Goal: Information Seeking & Learning: Learn about a topic

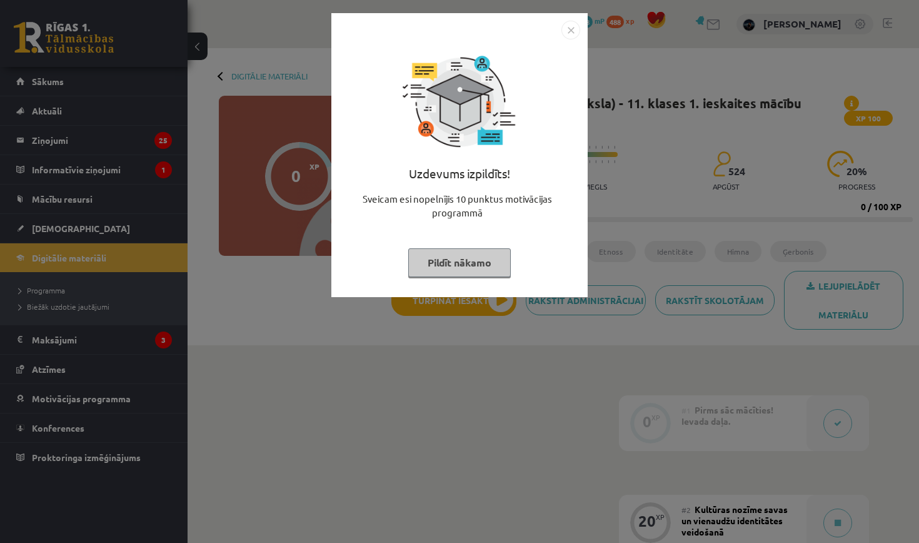
click at [502, 263] on button "Pildīt nākamo" at bounding box center [459, 262] width 103 height 29
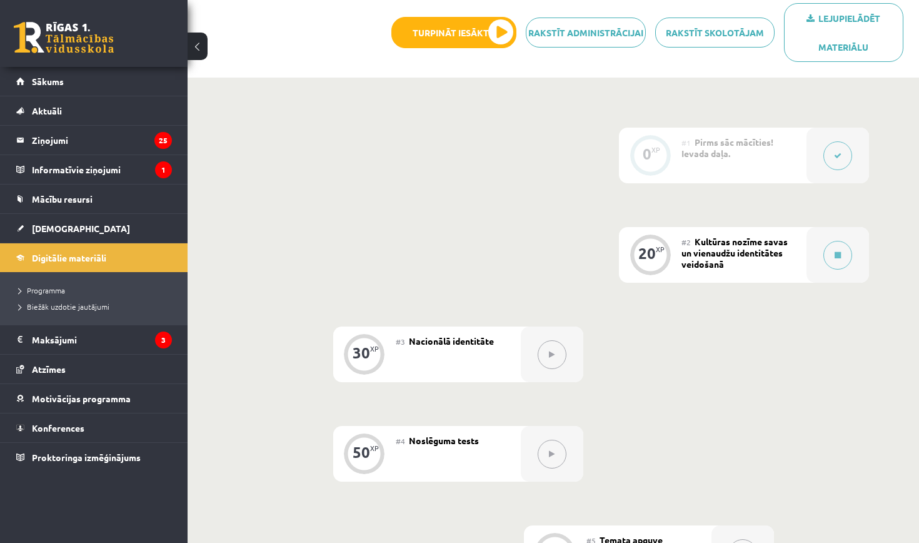
scroll to position [300, 0]
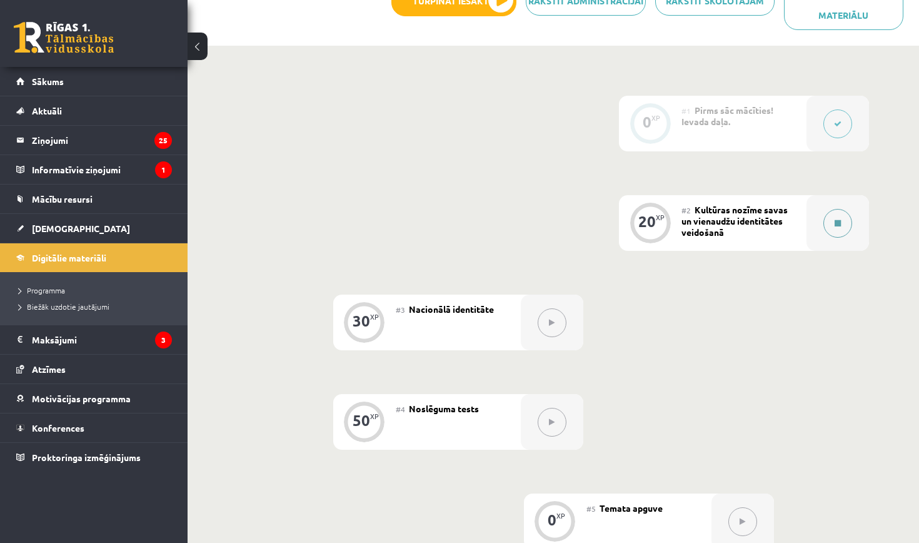
click at [838, 221] on icon at bounding box center [838, 224] width 6 height 8
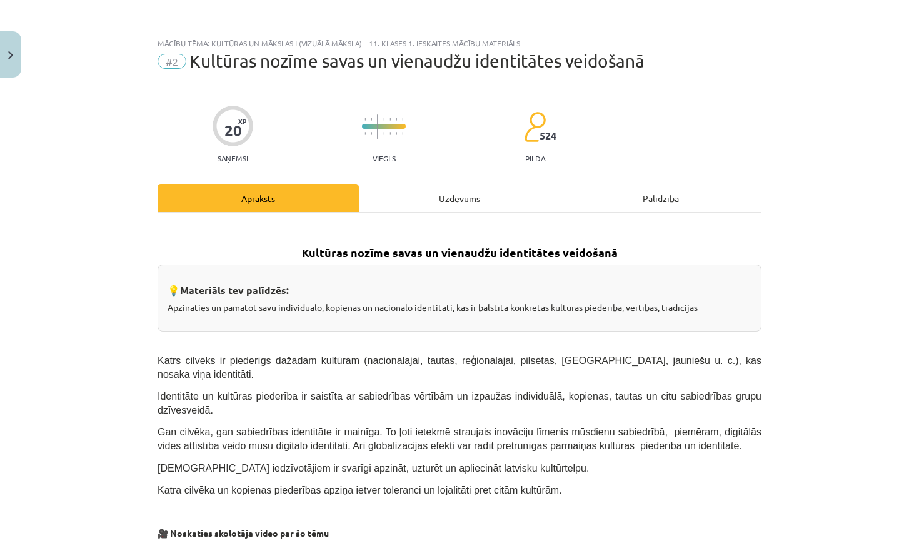
click at [473, 189] on div "Uzdevums" at bounding box center [459, 198] width 201 height 28
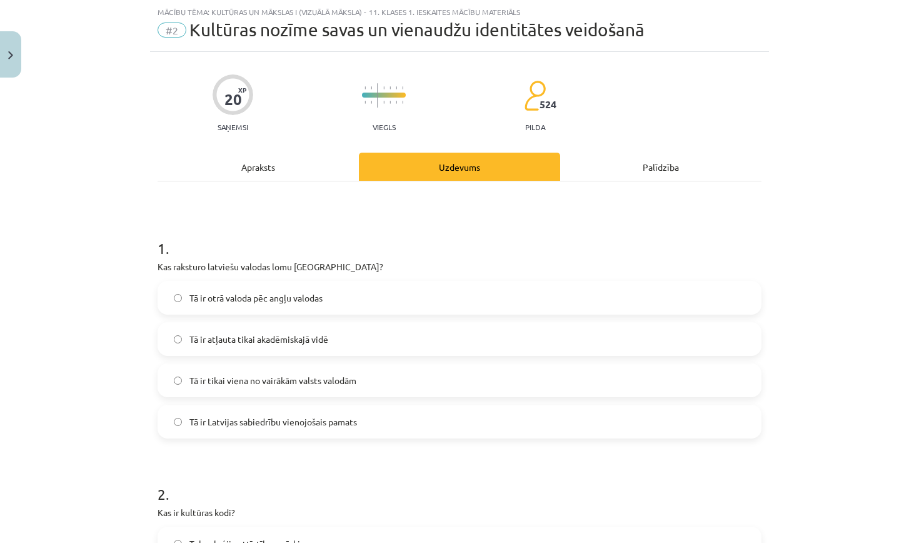
scroll to position [51, 0]
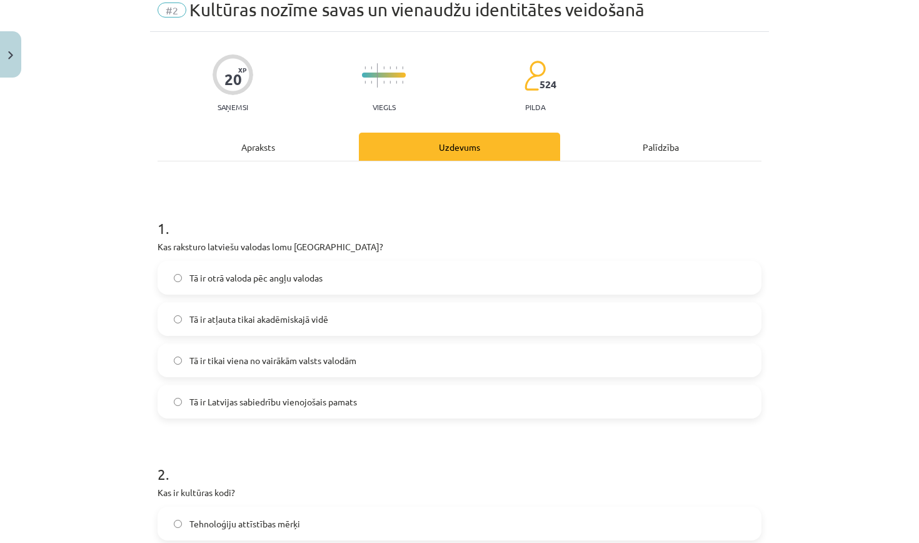
click at [289, 145] on div "Apraksts" at bounding box center [258, 147] width 201 height 28
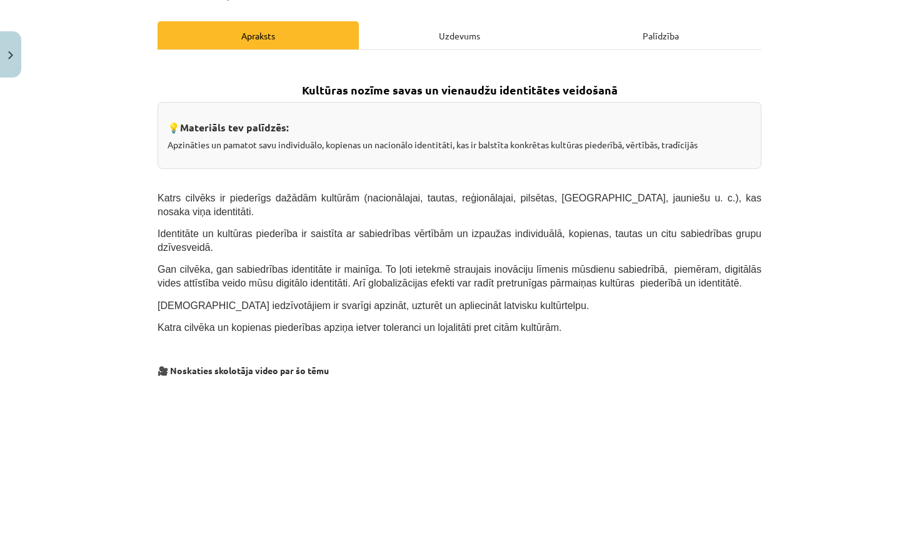
scroll to position [168, 0]
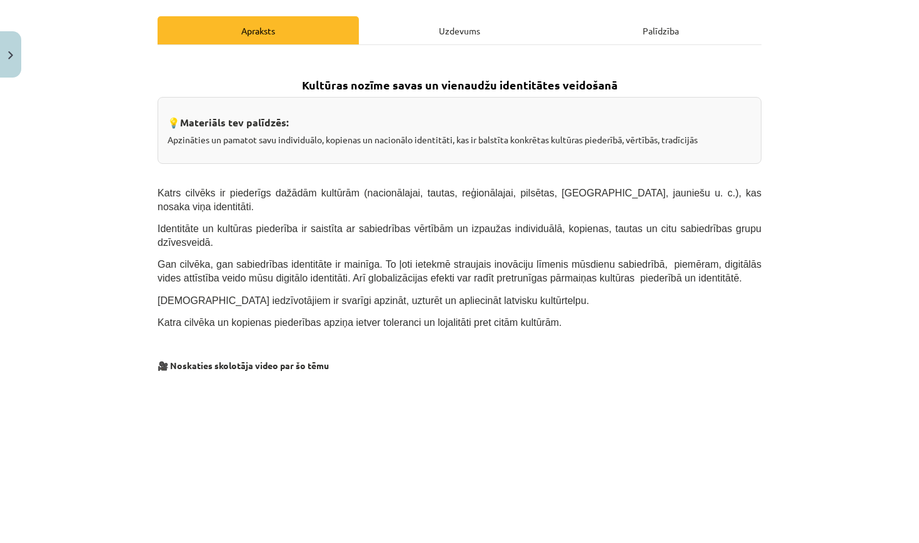
click at [437, 34] on div "Uzdevums" at bounding box center [459, 30] width 201 height 28
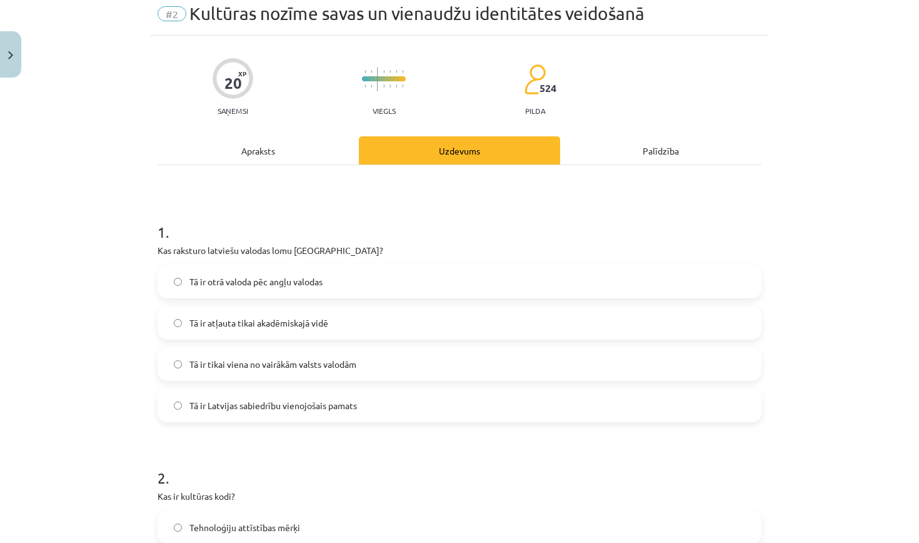
scroll to position [49, 0]
click at [294, 151] on div "Apraksts" at bounding box center [258, 149] width 201 height 28
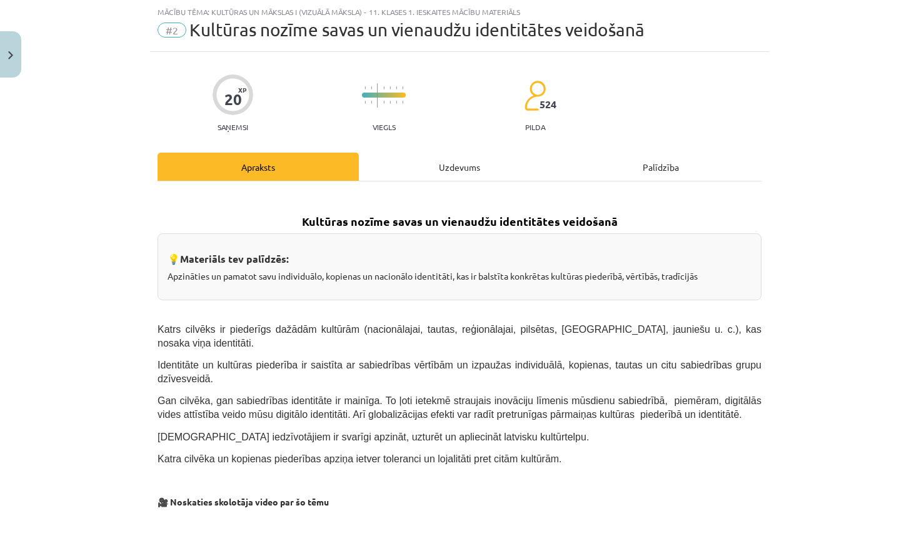
click at [425, 173] on div "Uzdevums" at bounding box center [459, 167] width 201 height 28
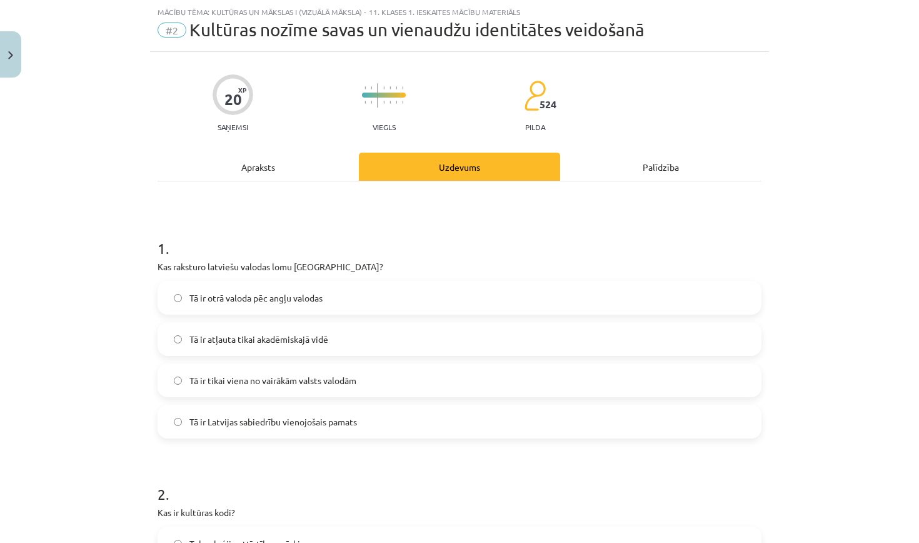
click at [283, 175] on div "Apraksts" at bounding box center [258, 167] width 201 height 28
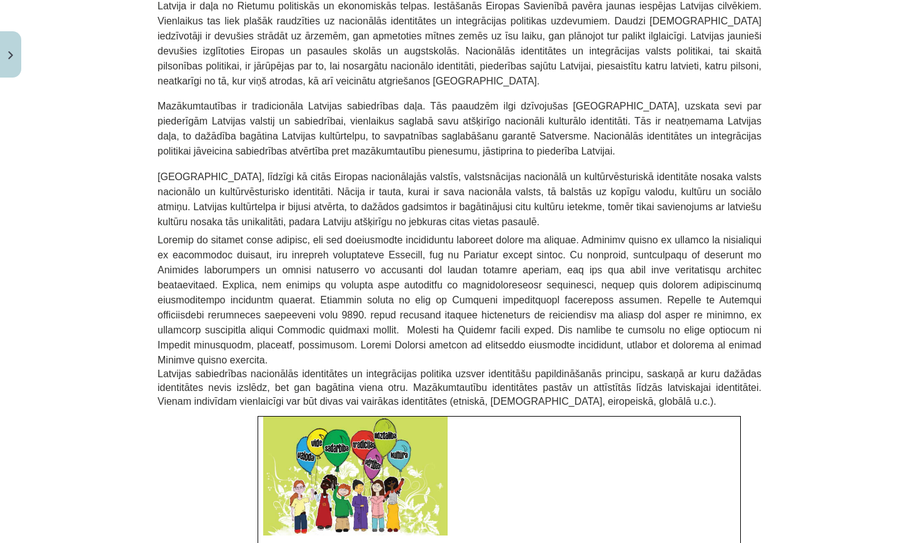
scroll to position [1123, 0]
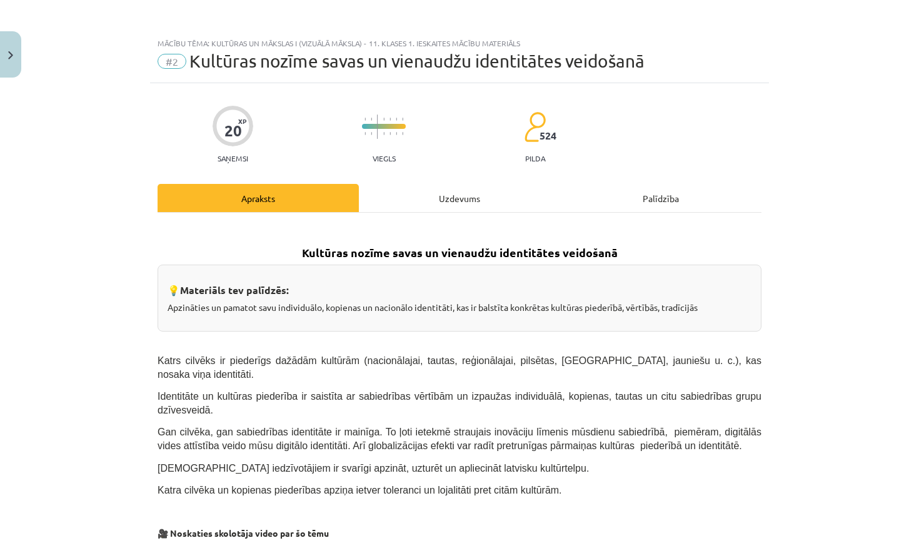
click at [431, 198] on div "Uzdevums" at bounding box center [459, 198] width 201 height 28
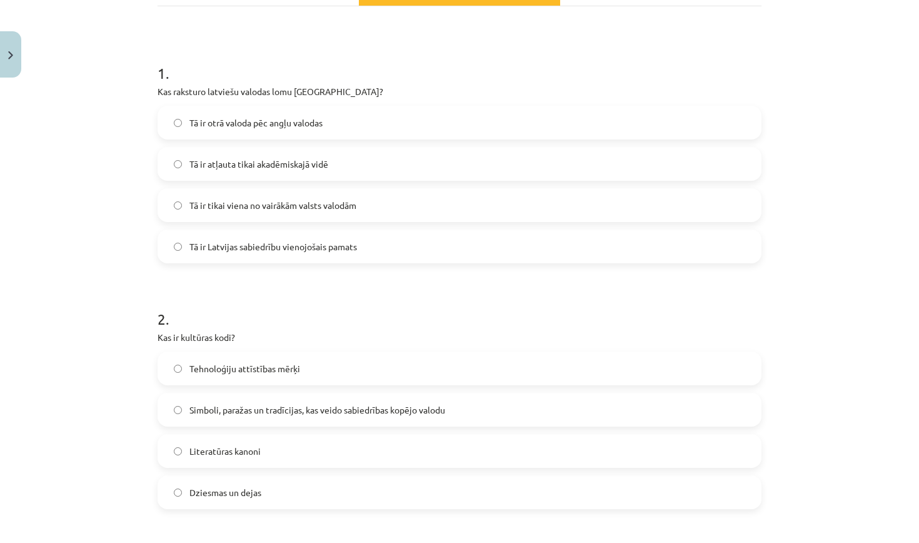
scroll to position [203, 0]
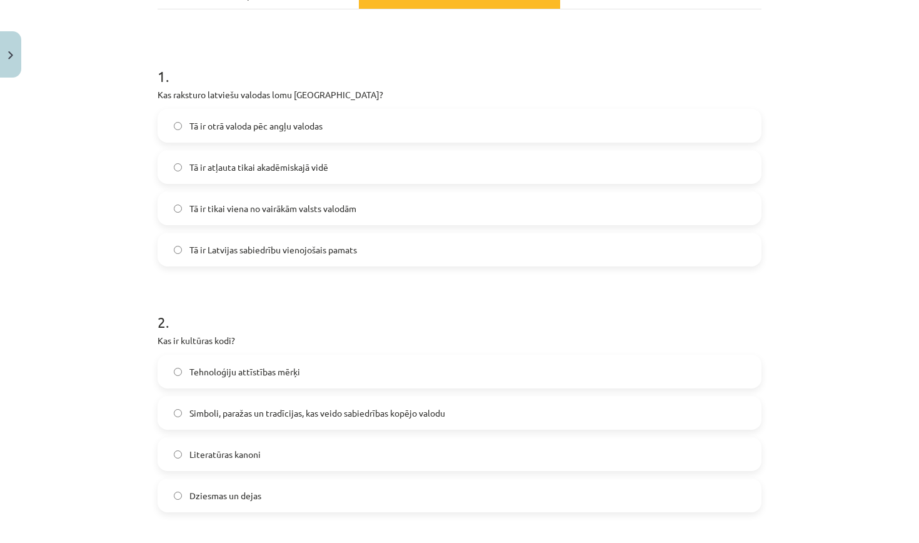
click at [228, 242] on label "Tā ir Latvijas sabiedrību vienojošais pamats" at bounding box center [460, 249] width 602 height 31
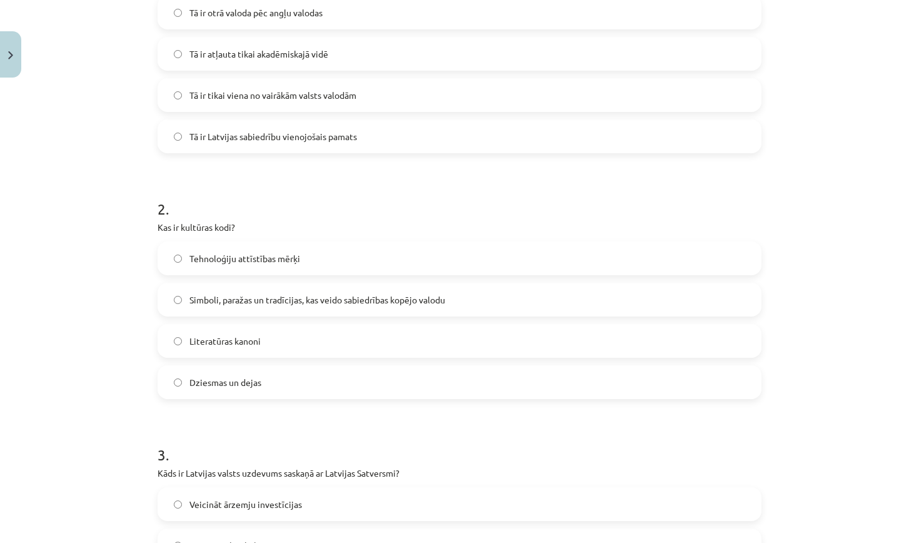
scroll to position [316, 0]
click at [275, 298] on span "Simboli, paražas un tradīcijas, kas veido sabiedrības kopējo valodu" at bounding box center [318, 300] width 256 height 13
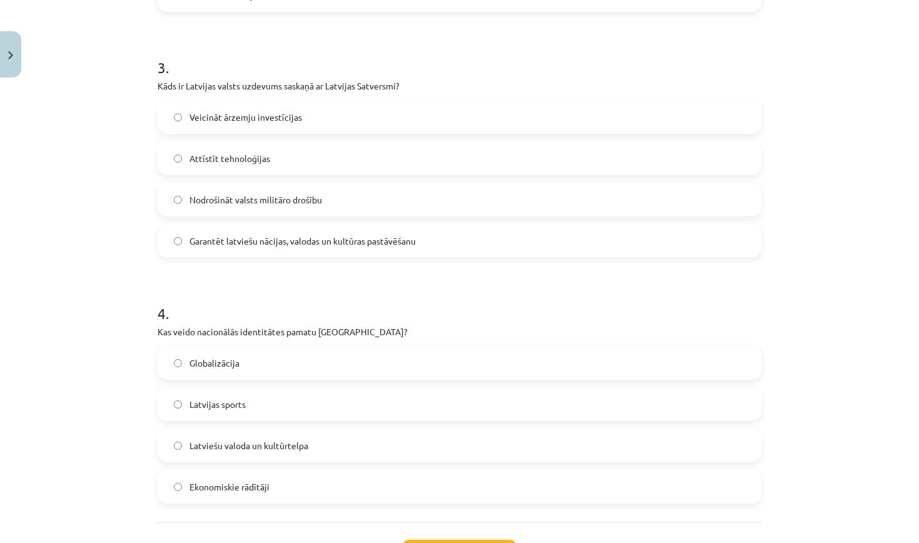
scroll to position [702, 0]
click at [284, 239] on span "Garantēt latviešu nācijas, valodas un kultūras pastāvēšanu" at bounding box center [303, 242] width 226 height 13
click at [265, 448] on span "Latviešu valoda un kultūrtelpa" at bounding box center [249, 446] width 119 height 13
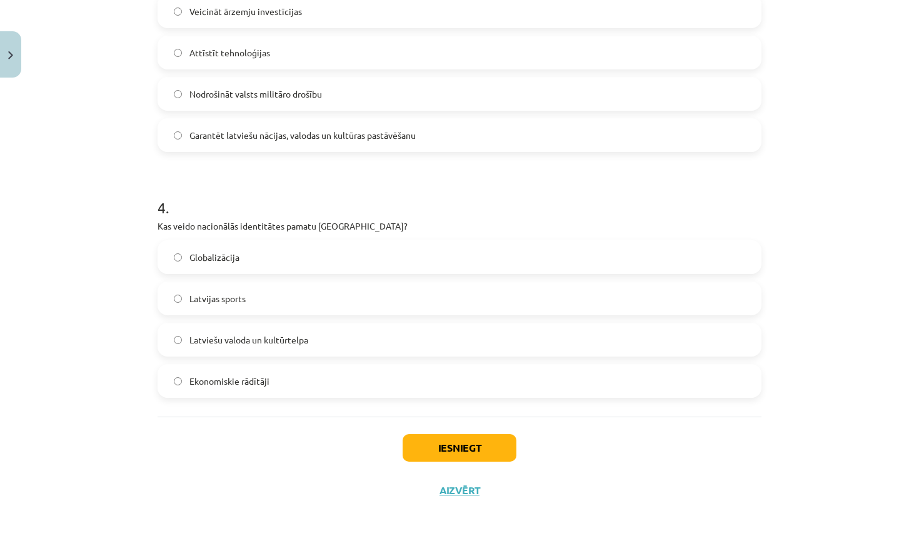
scroll to position [811, 0]
click at [444, 440] on button "Iesniegt" at bounding box center [460, 448] width 114 height 28
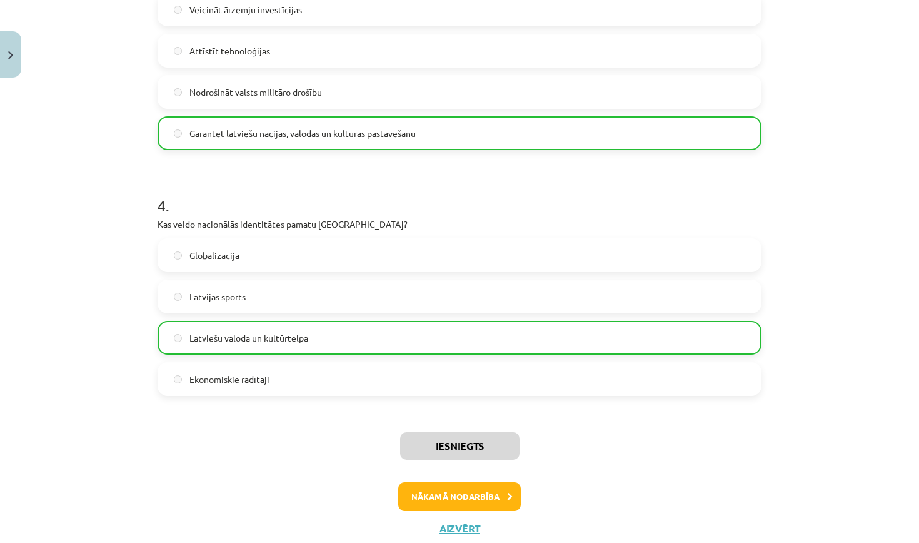
click at [412, 495] on button "Nākamā nodarbība" at bounding box center [459, 496] width 123 height 29
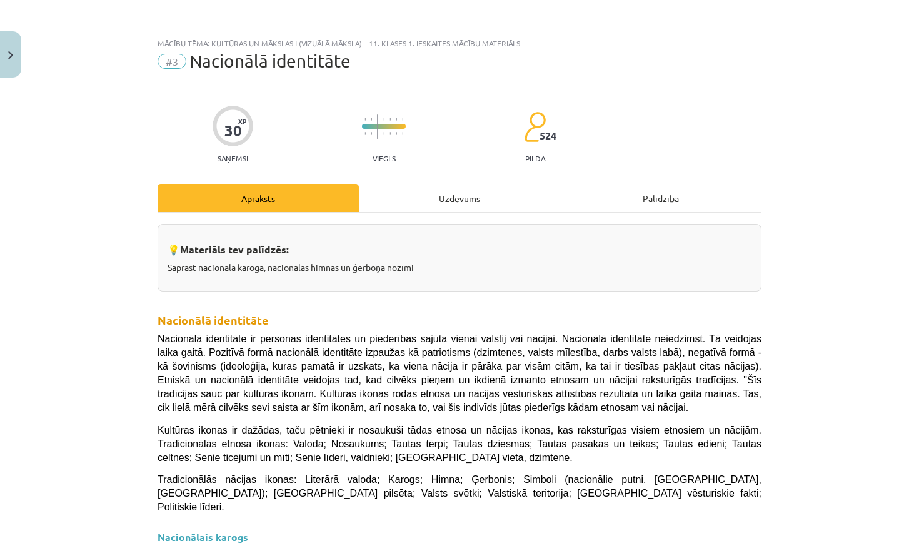
scroll to position [0, 0]
click at [449, 188] on div "Uzdevums" at bounding box center [459, 198] width 201 height 28
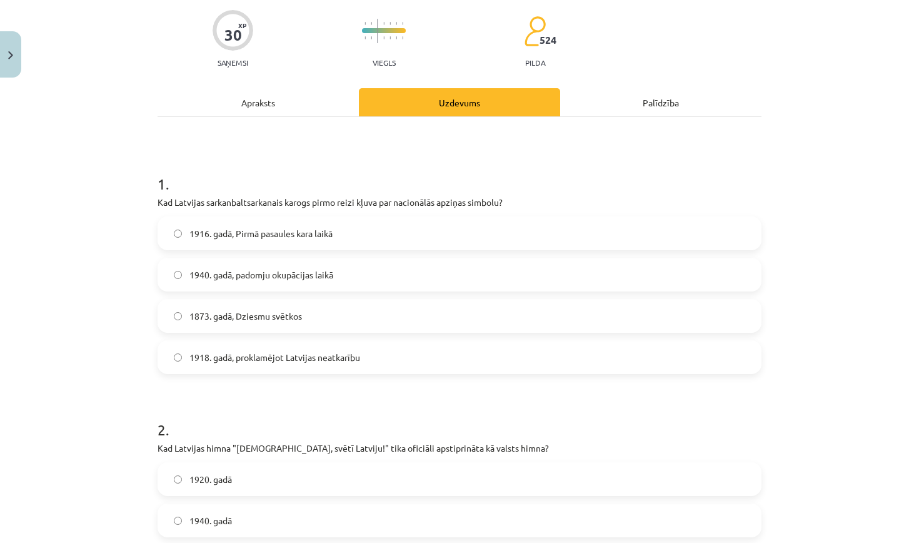
scroll to position [93, 0]
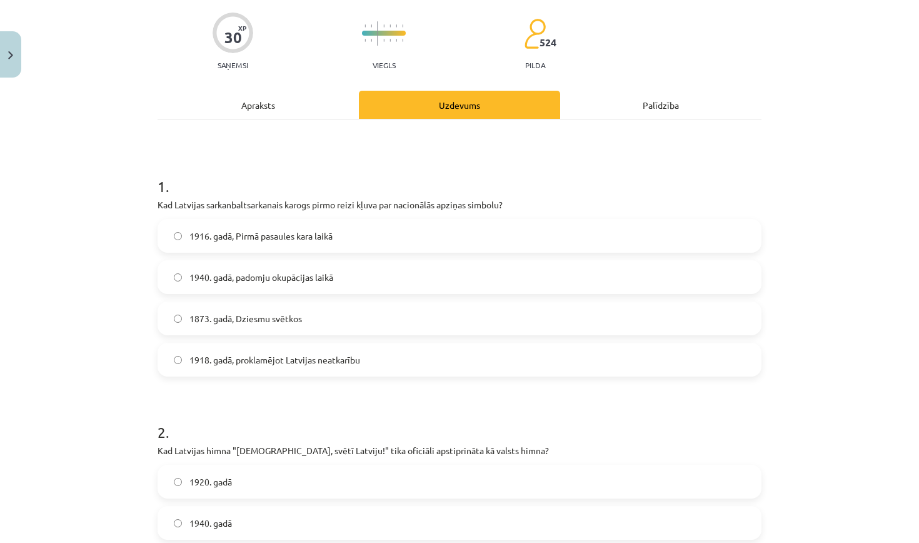
click at [303, 357] on span "1918. gadā, proklamējot Latvijas neatkarību" at bounding box center [275, 359] width 171 height 13
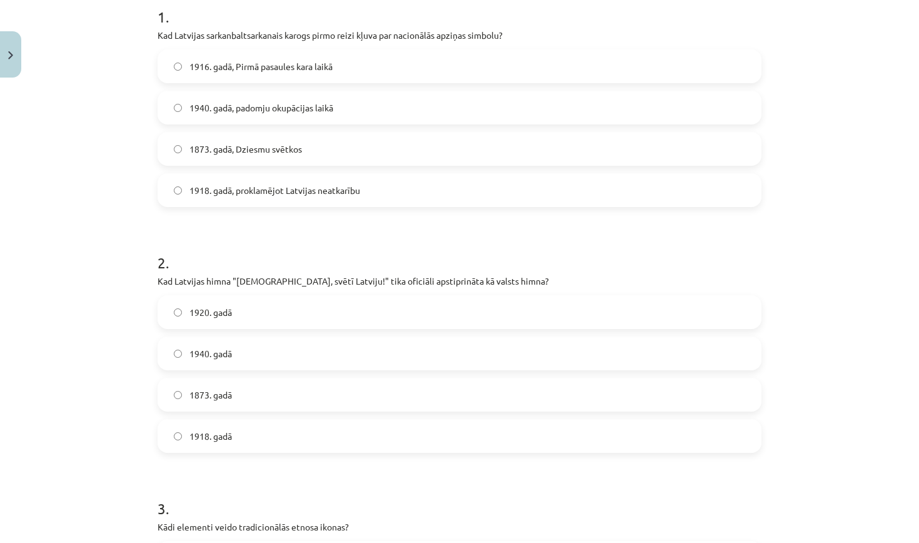
scroll to position [289, 0]
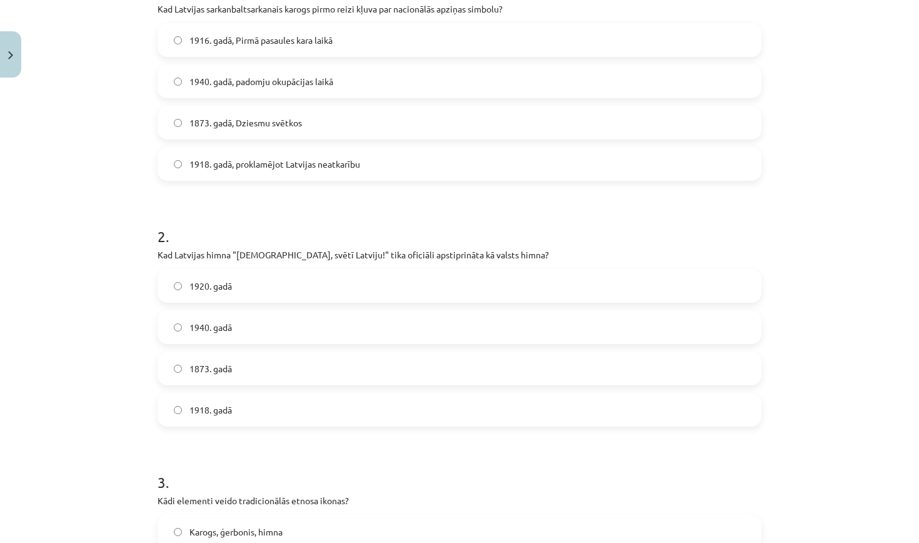
click at [249, 286] on label "1920. gadā" at bounding box center [460, 285] width 602 height 31
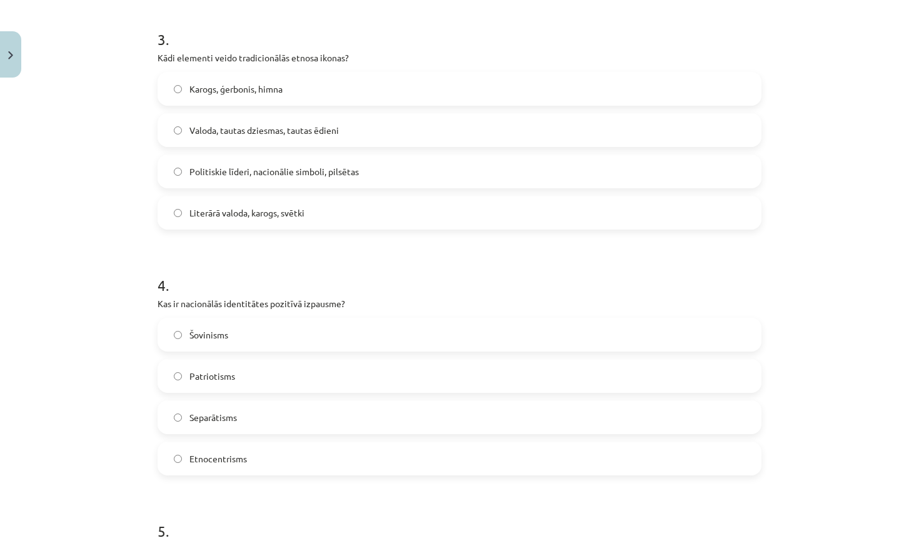
scroll to position [732, 0]
click at [242, 134] on span "Valoda, tautas dziesmas, tautas ēdieni" at bounding box center [264, 129] width 149 height 13
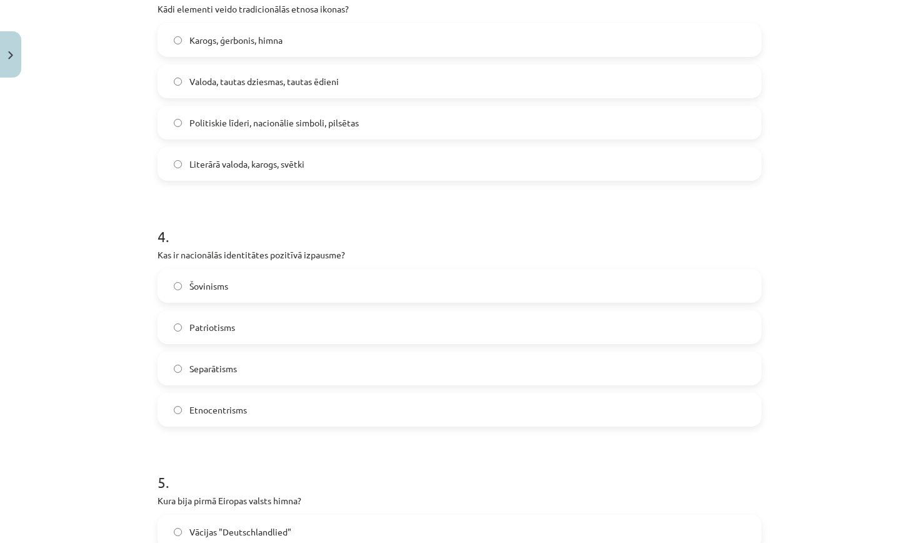
click at [234, 326] on span "Patriotisms" at bounding box center [213, 327] width 46 height 13
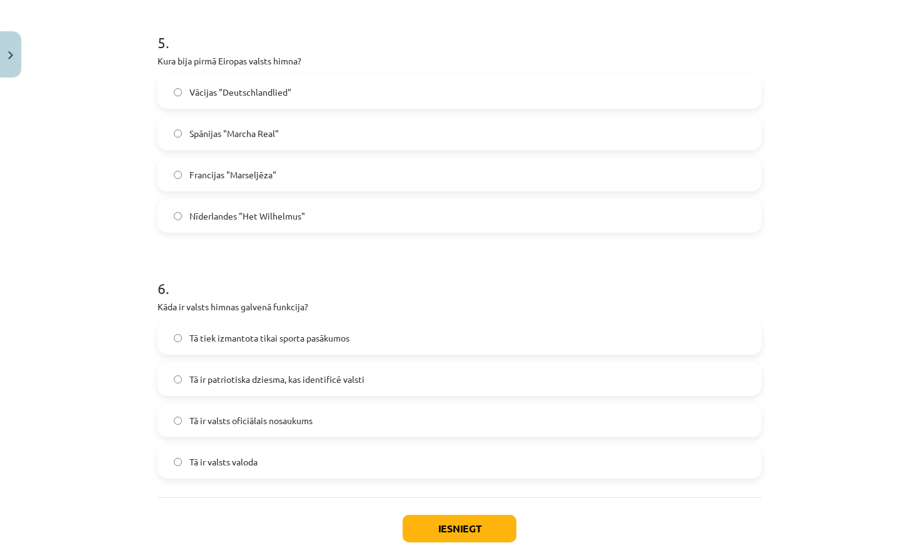
scroll to position [1220, 0]
click at [173, 218] on label "Nīderlandes "Het Wilhelmus"" at bounding box center [460, 216] width 602 height 31
click at [238, 380] on span "Tā ir patriotiska dziesma, kas identificē valsti" at bounding box center [277, 379] width 175 height 13
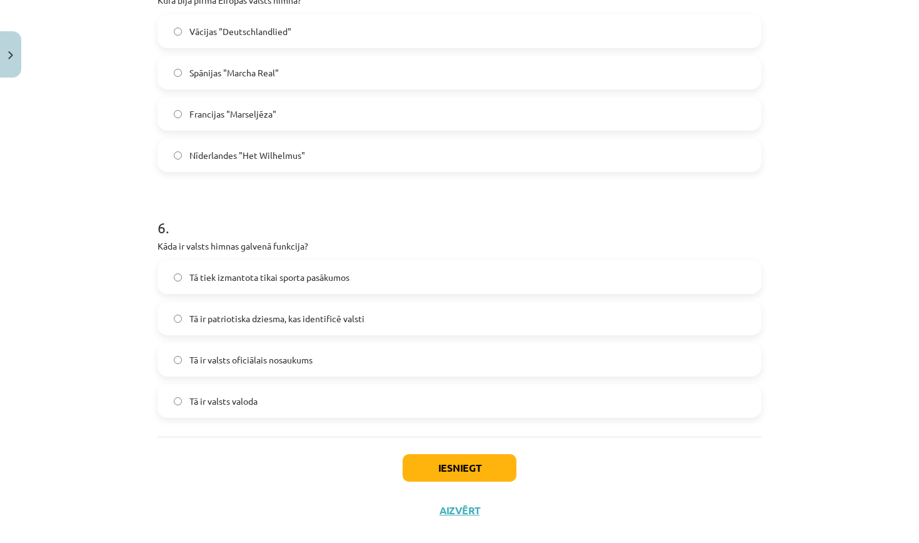
scroll to position [1288, 0]
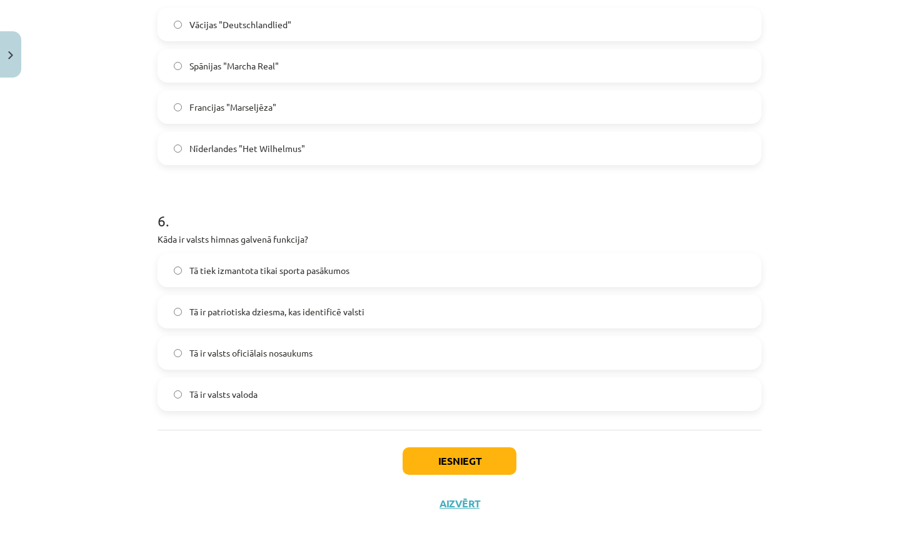
click at [445, 466] on button "Iesniegt" at bounding box center [460, 461] width 114 height 28
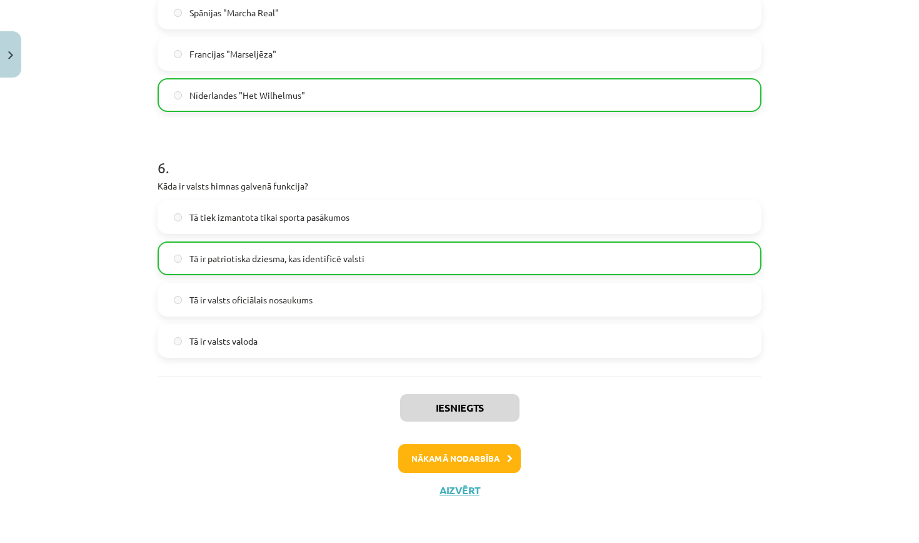
scroll to position [1342, 0]
click at [470, 453] on button "Nākamā nodarbība" at bounding box center [459, 458] width 123 height 29
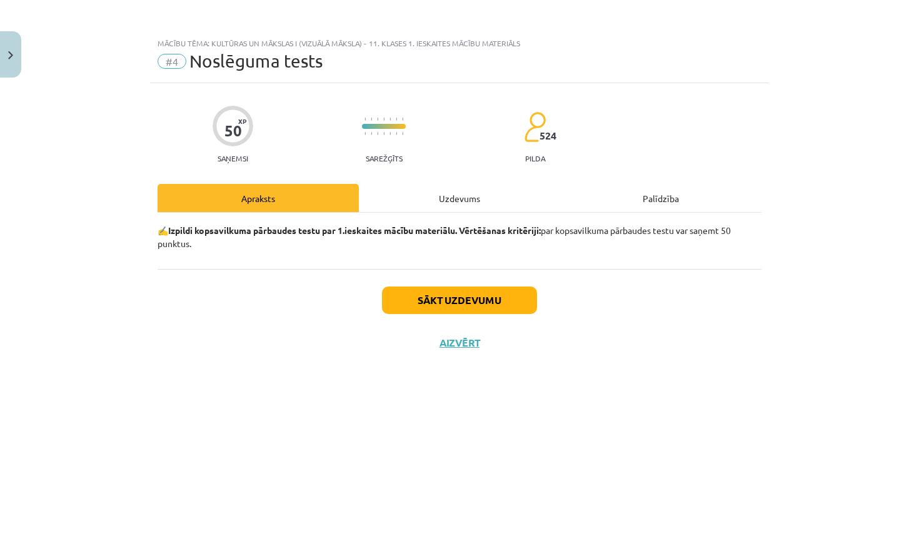
click at [470, 301] on button "Sākt uzdevumu" at bounding box center [459, 300] width 155 height 28
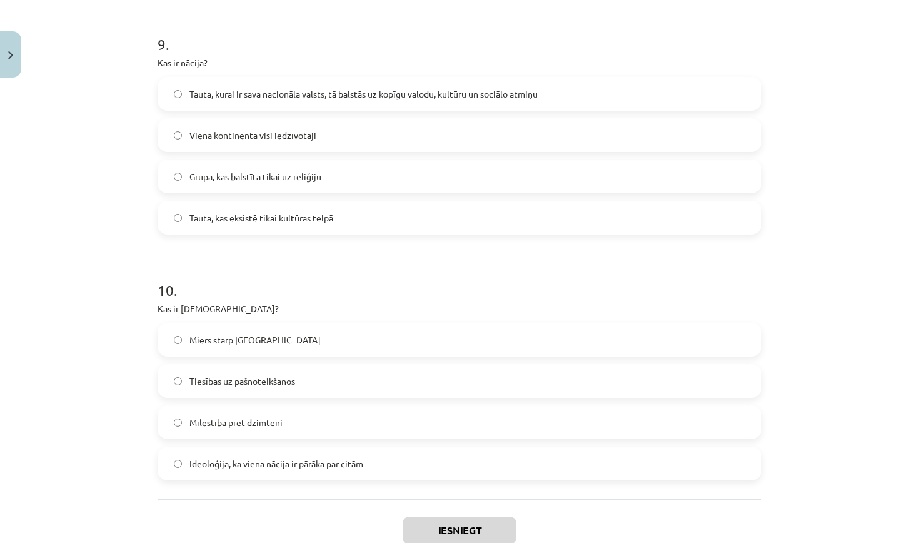
scroll to position [2202, 0]
click at [280, 88] on span "Tauta, kurai ir sava nacionāla valsts, tā balstās uz kopīgu valodu, kultūru un …" at bounding box center [364, 93] width 348 height 13
click at [265, 467] on span "Ideoloģija, ka viena nācija ir pārāka par citām" at bounding box center [277, 463] width 174 height 13
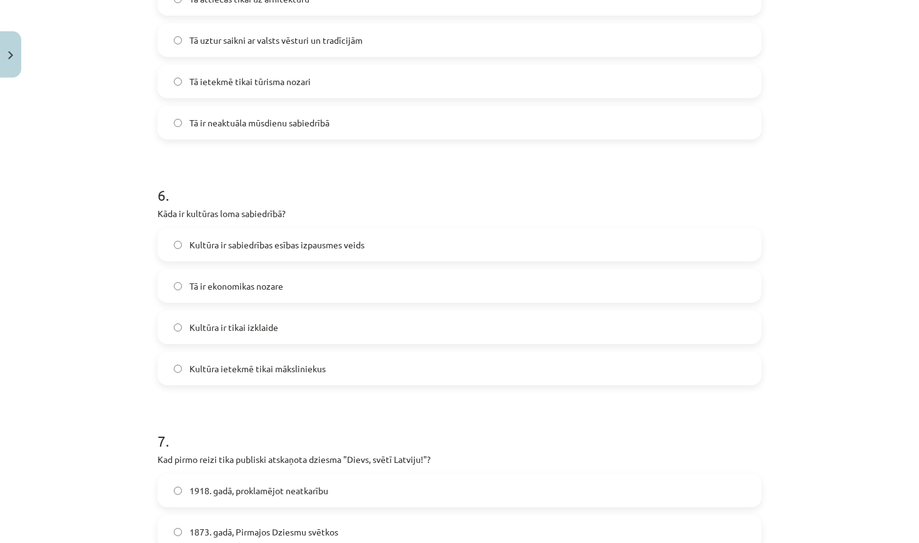
scroll to position [1312, 0]
click at [291, 248] on span "Kultūra ir sabiedrības esības izpausmes veids" at bounding box center [277, 246] width 175 height 13
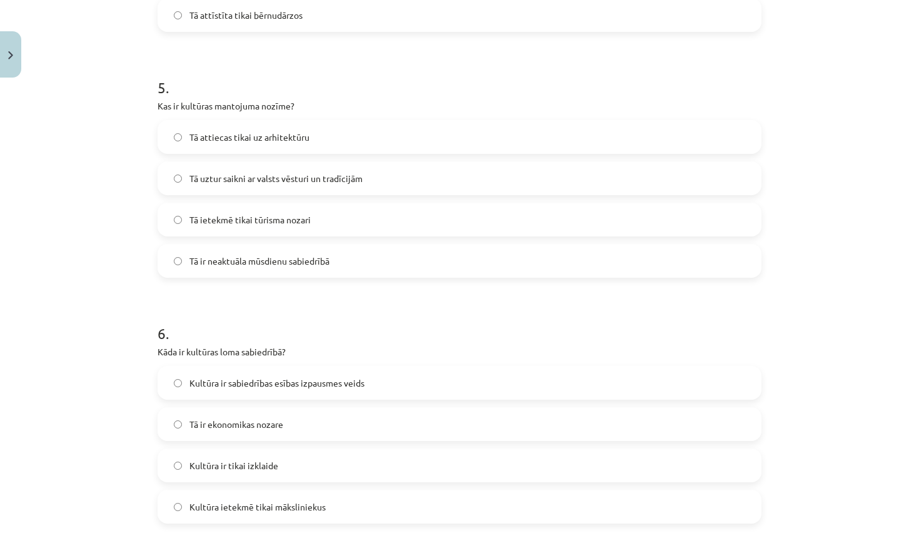
scroll to position [1170, 0]
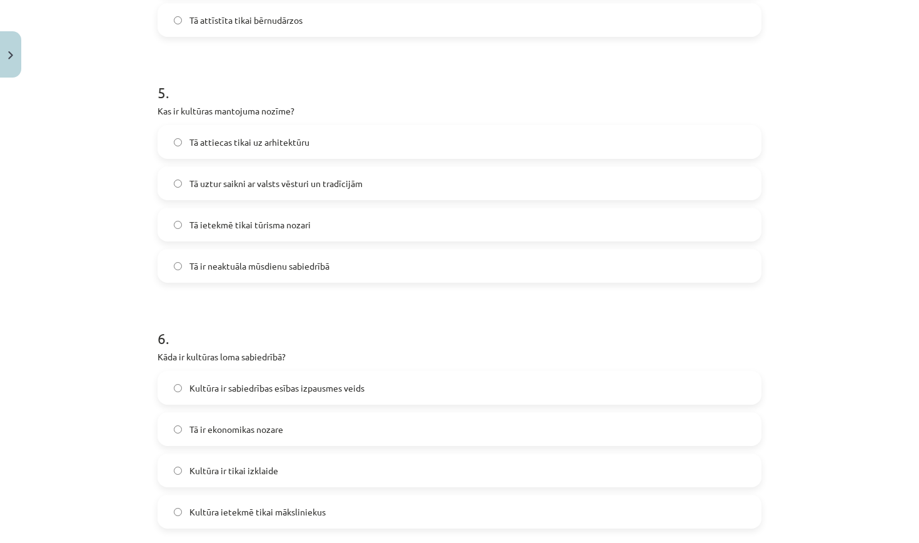
click at [328, 173] on label "Tā uztur saikni ar valsts vēsturi un tradīcijām" at bounding box center [460, 183] width 602 height 31
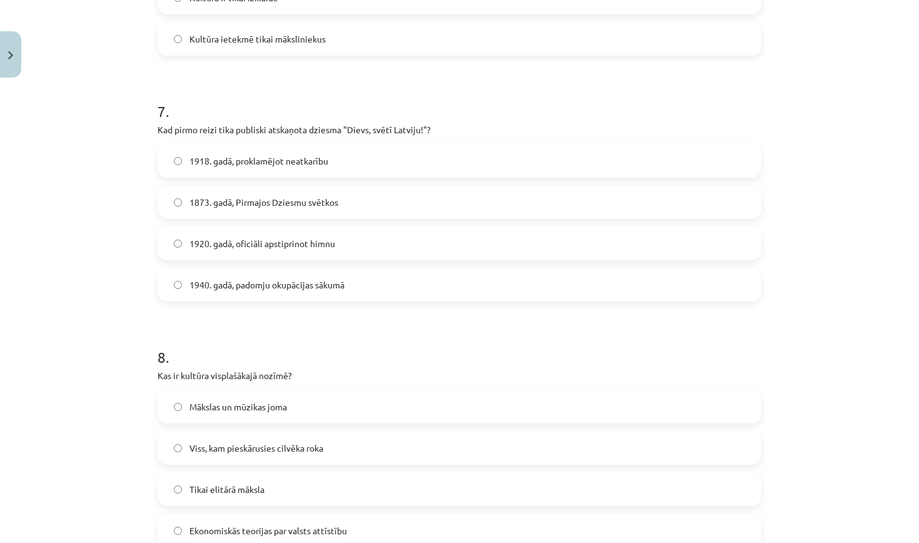
scroll to position [1646, 0]
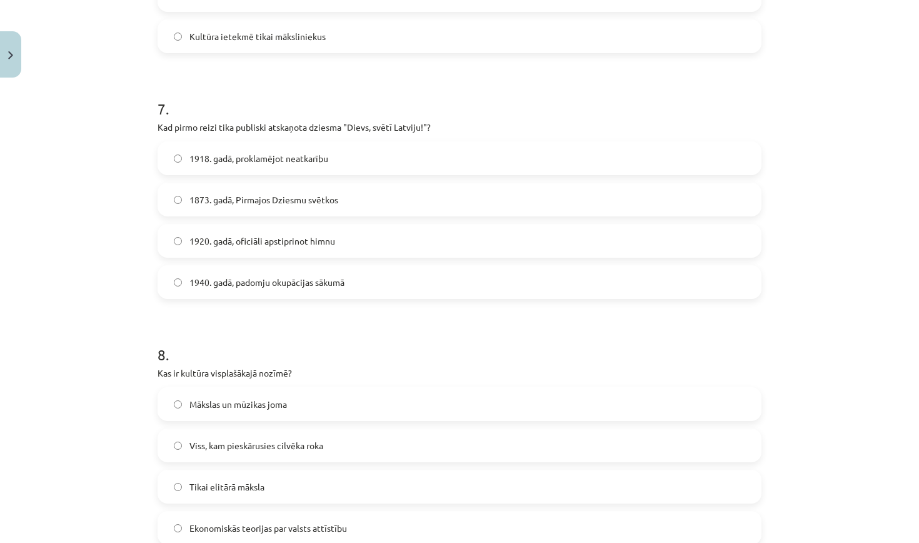
click at [291, 201] on span "1873. gadā, Pirmajos Dziesmu svētkos" at bounding box center [264, 199] width 149 height 13
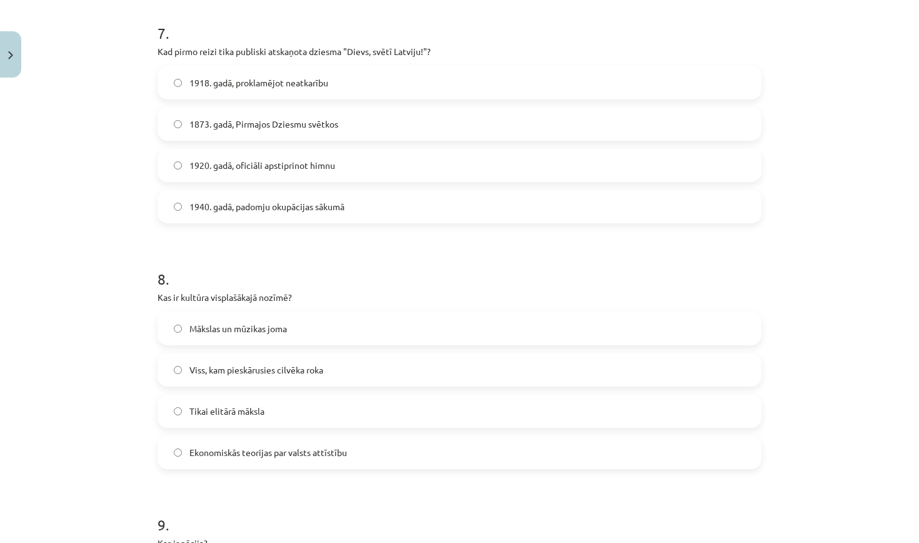
scroll to position [1724, 0]
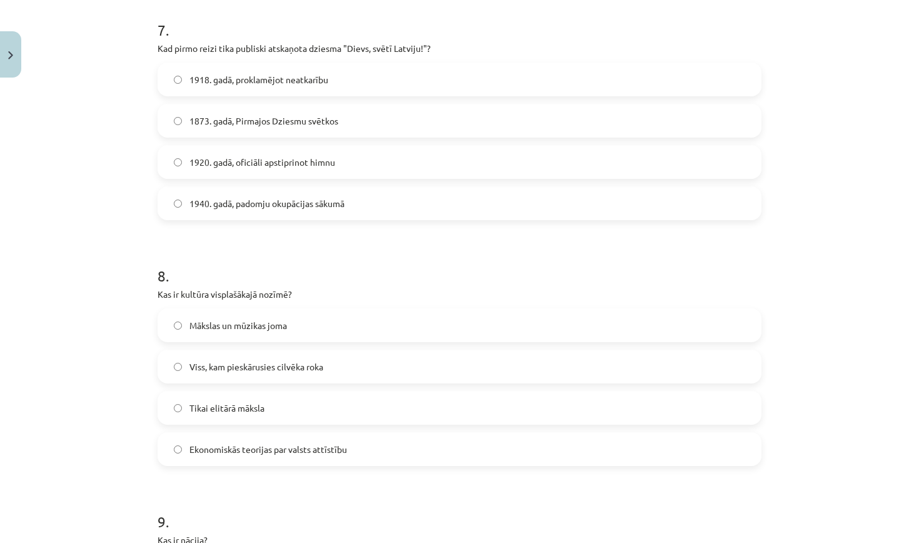
click at [288, 368] on span "Viss, kam pieskārusies cilvēka roka" at bounding box center [257, 366] width 134 height 13
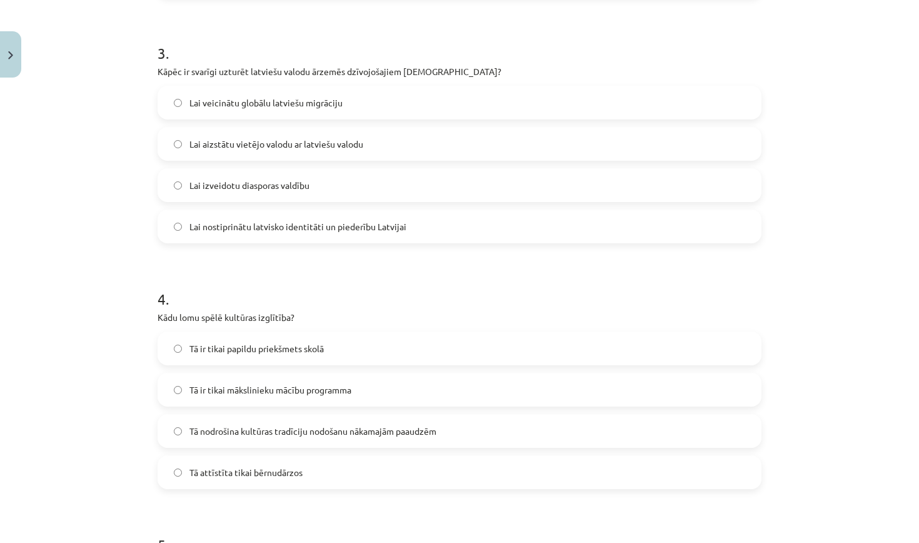
scroll to position [719, 0]
click at [325, 433] on span "Tā nodrošina kultūras tradīciju nodošanu nākamajām paaudzēm" at bounding box center [313, 429] width 247 height 13
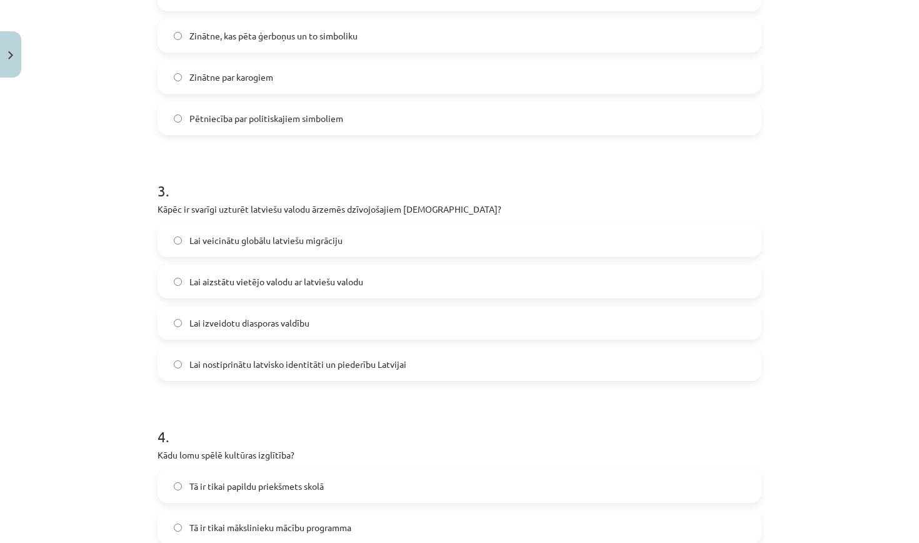
scroll to position [579, 0]
click at [360, 373] on label "Lai nostiprinātu latvisko identitāti un piederību Latvijai" at bounding box center [460, 365] width 602 height 31
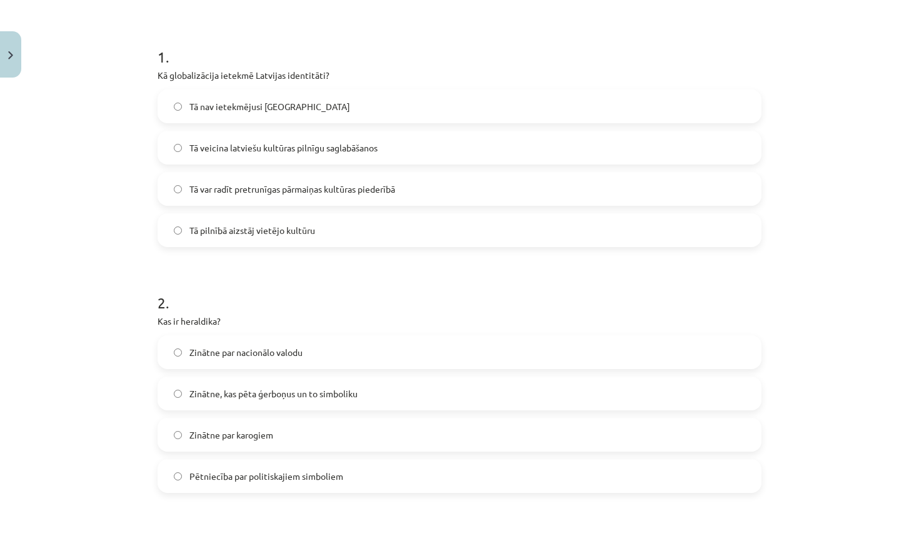
scroll to position [221, 0]
click at [207, 185] on span "Tā var radīt pretrunīgas pārmaiņas kultūras piederībā" at bounding box center [293, 191] width 206 height 13
click at [228, 393] on span "Zinātne, kas pēta ģerboņus un to simboliku" at bounding box center [274, 395] width 168 height 13
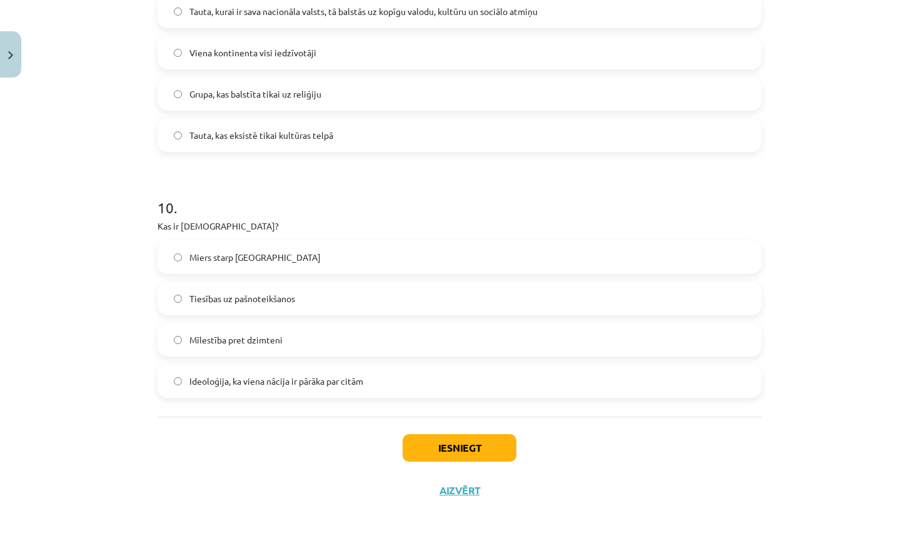
scroll to position [2286, 0]
click at [407, 445] on button "Iesniegt" at bounding box center [460, 448] width 114 height 28
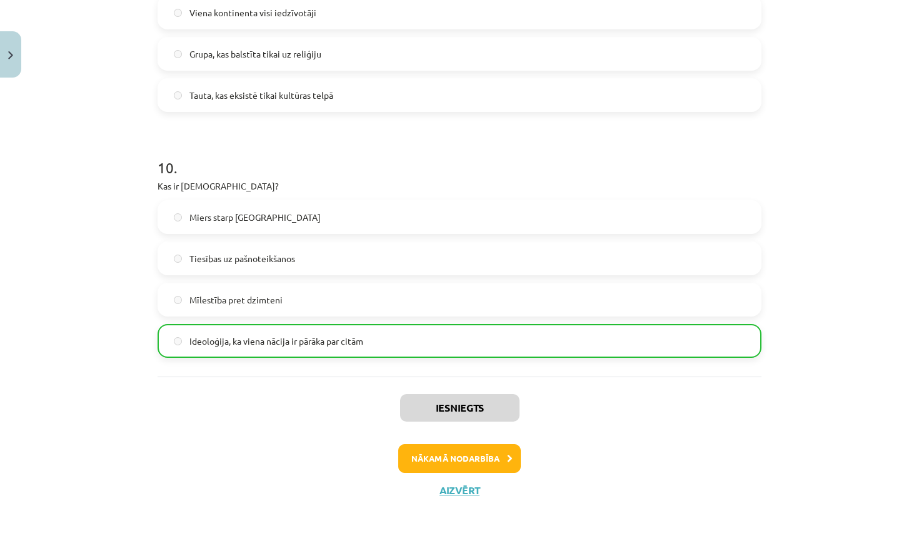
scroll to position [2326, 0]
click at [424, 461] on button "Nākamā nodarbība" at bounding box center [459, 458] width 123 height 29
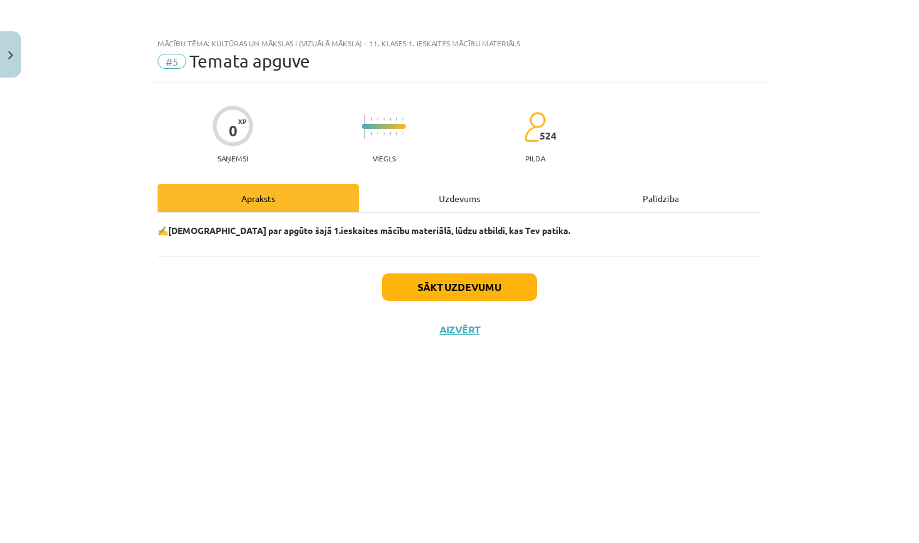
scroll to position [0, 0]
click at [425, 293] on button "Sākt uzdevumu" at bounding box center [459, 287] width 155 height 28
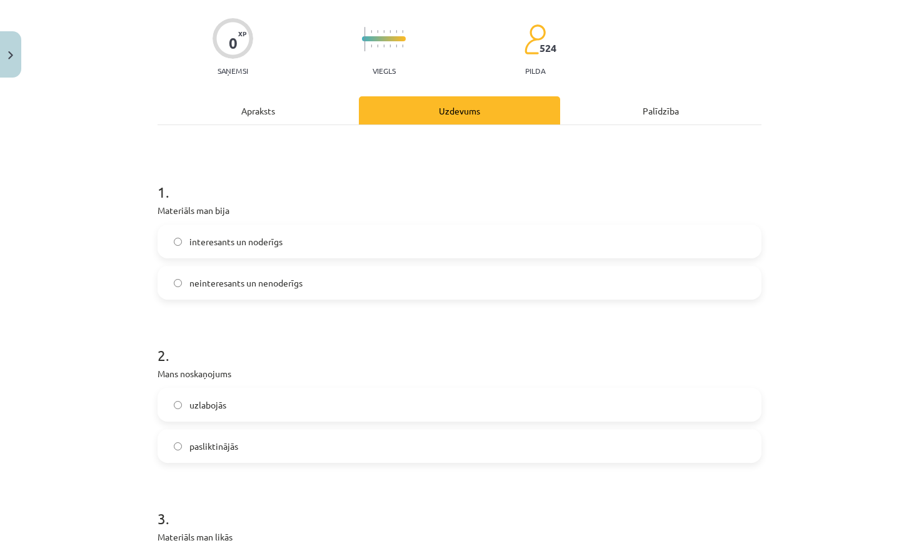
scroll to position [88, 0]
click at [387, 242] on label "interesants un noderīgs" at bounding box center [460, 240] width 602 height 31
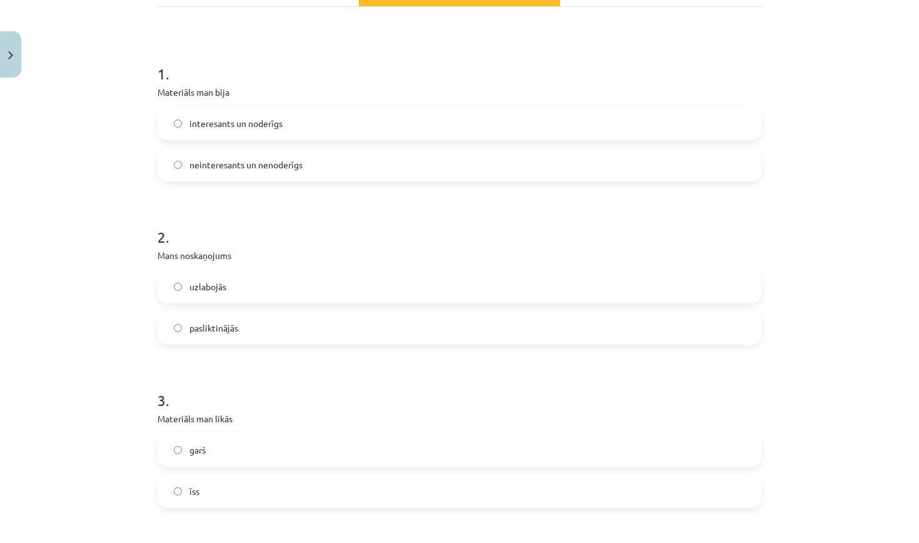
click at [358, 282] on label "uzlabojās" at bounding box center [460, 286] width 602 height 31
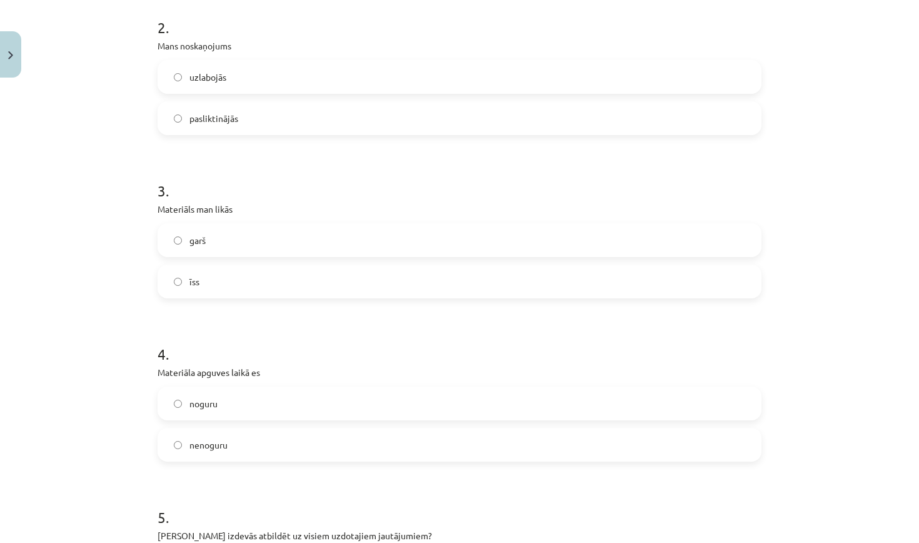
scroll to position [415, 0]
click at [333, 276] on label "īss" at bounding box center [460, 281] width 602 height 31
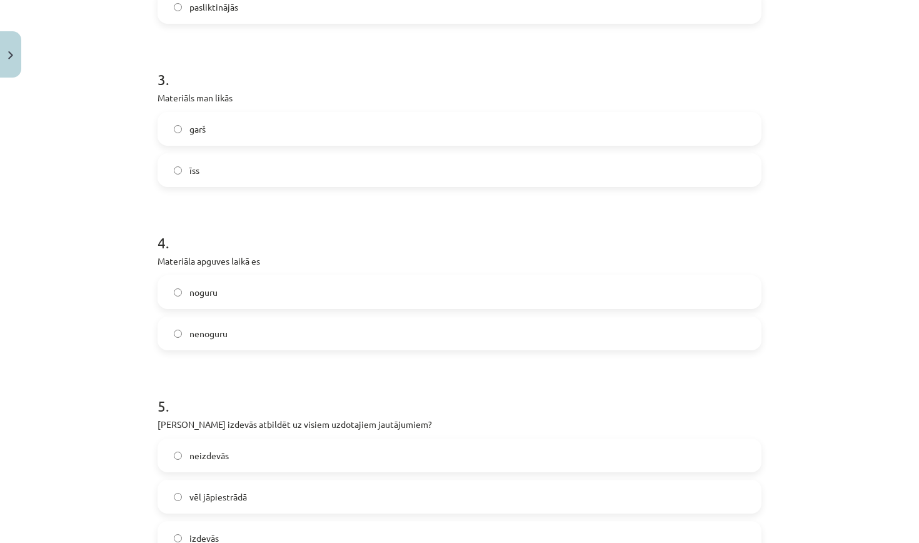
scroll to position [527, 0]
click at [300, 333] on label "nenoguru" at bounding box center [460, 332] width 602 height 31
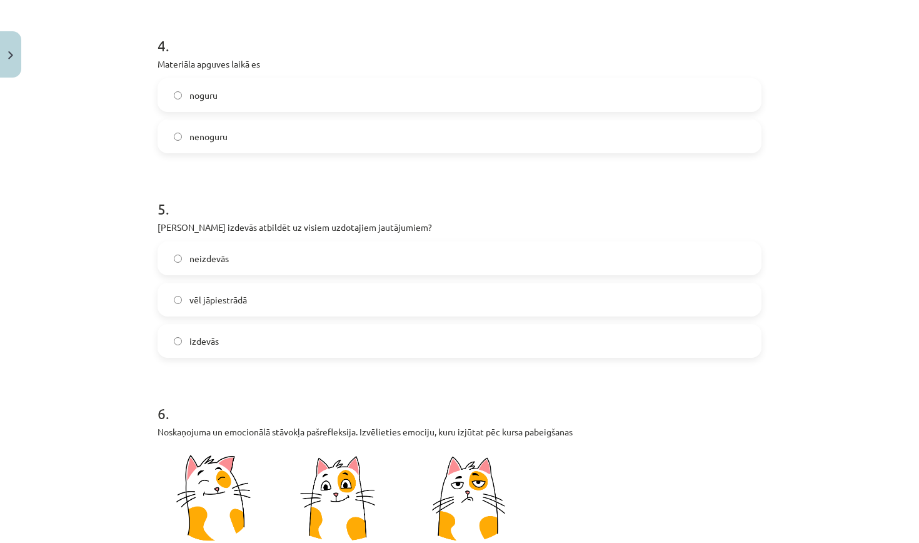
scroll to position [726, 0]
click at [281, 338] on label "izdevās" at bounding box center [460, 338] width 602 height 31
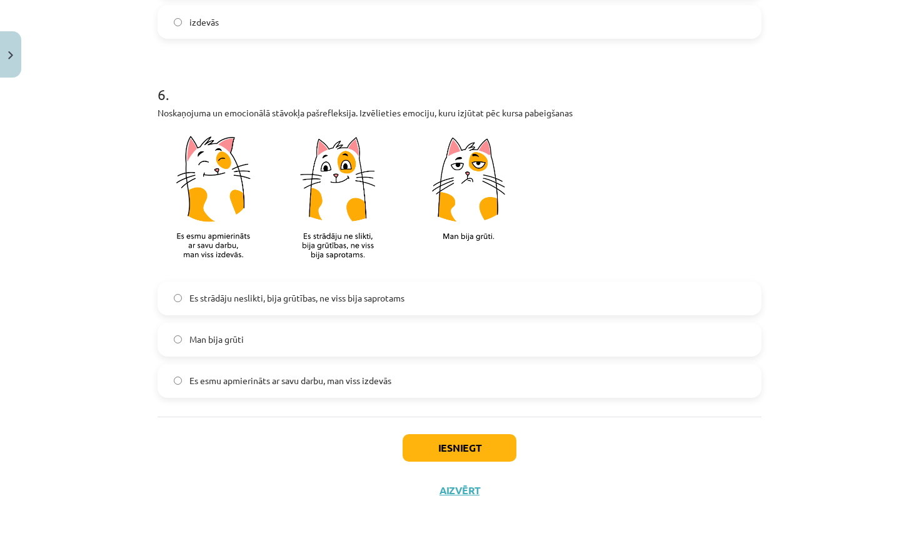
scroll to position [1045, 0]
click at [290, 389] on label "Es esmu apmierināts ar savu darbu, man viss izdevās" at bounding box center [460, 380] width 602 height 31
click at [464, 446] on button "Iesniegt" at bounding box center [460, 448] width 114 height 28
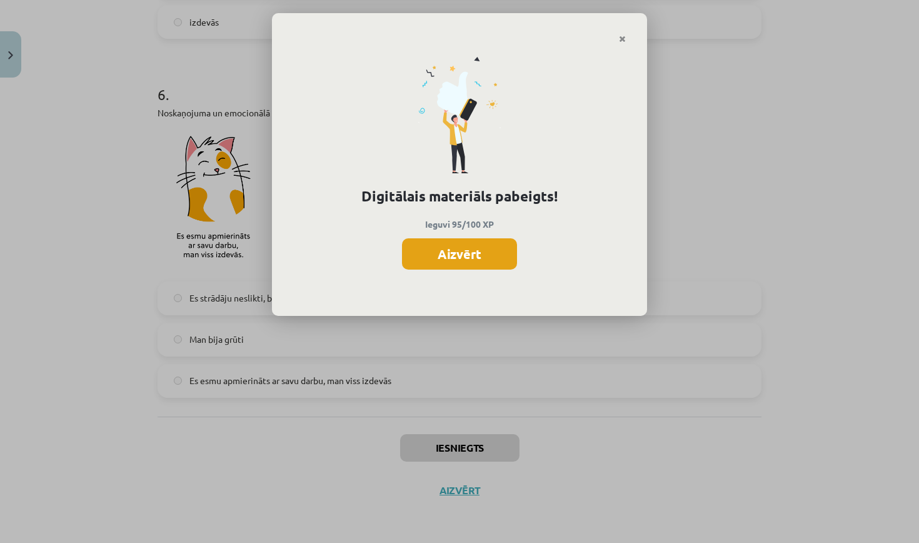
click at [450, 258] on button "Aizvērt" at bounding box center [459, 253] width 115 height 31
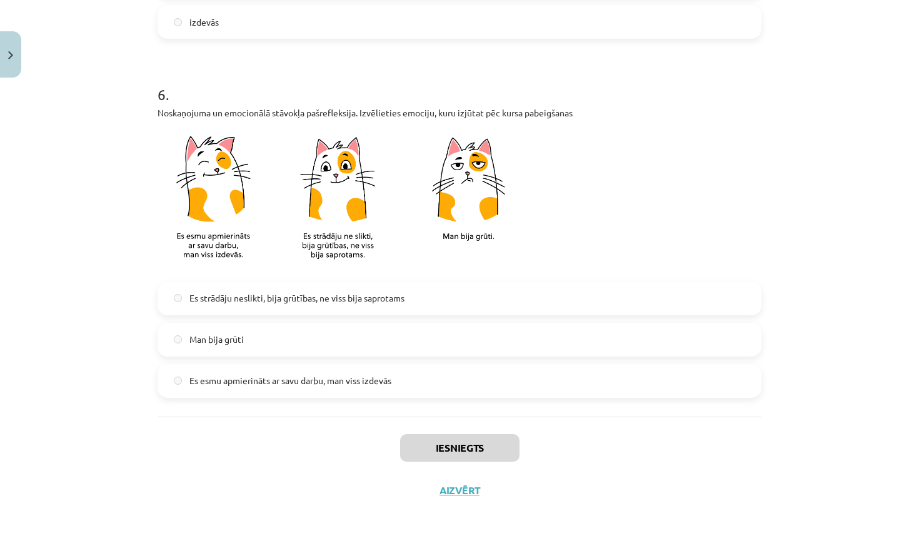
click at [458, 492] on button "Aizvērt" at bounding box center [460, 490] width 48 height 13
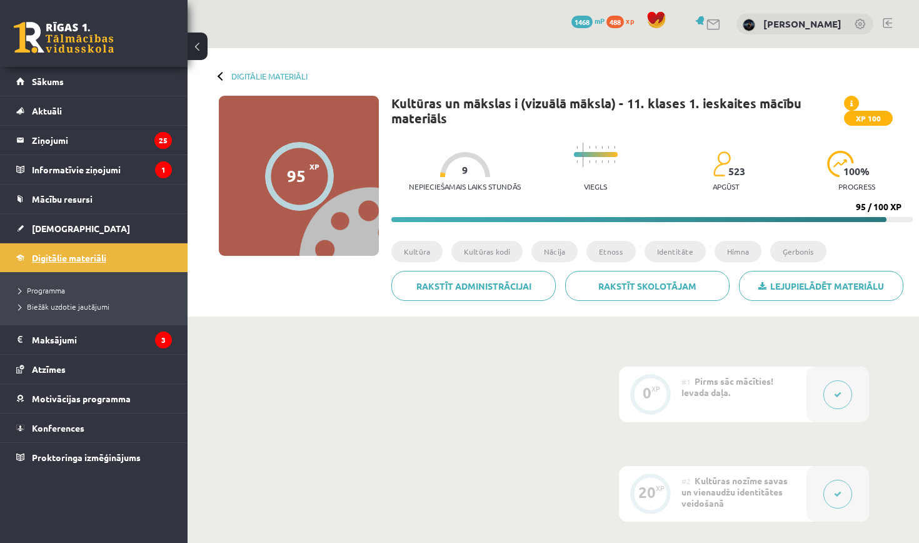
scroll to position [0, 0]
click at [104, 257] on span "Digitālie materiāli" at bounding box center [69, 257] width 74 height 11
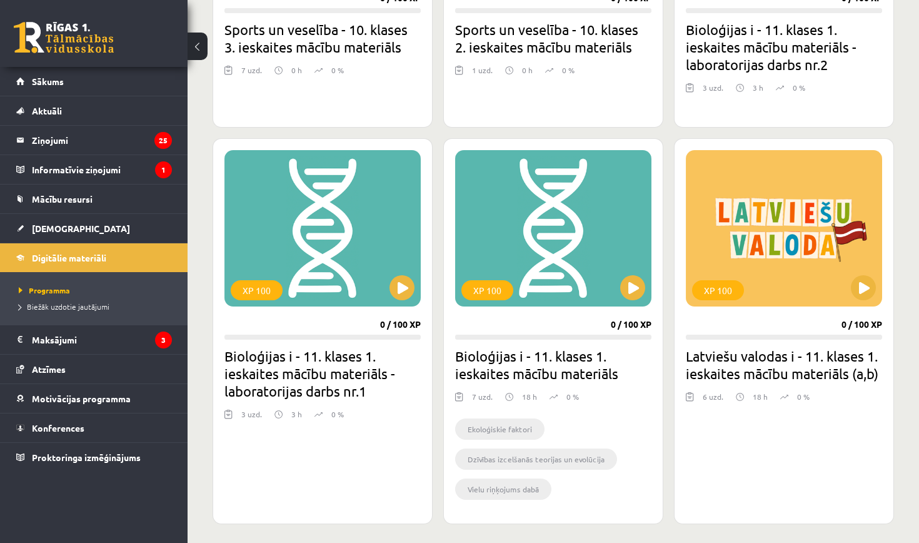
scroll to position [1336, 0]
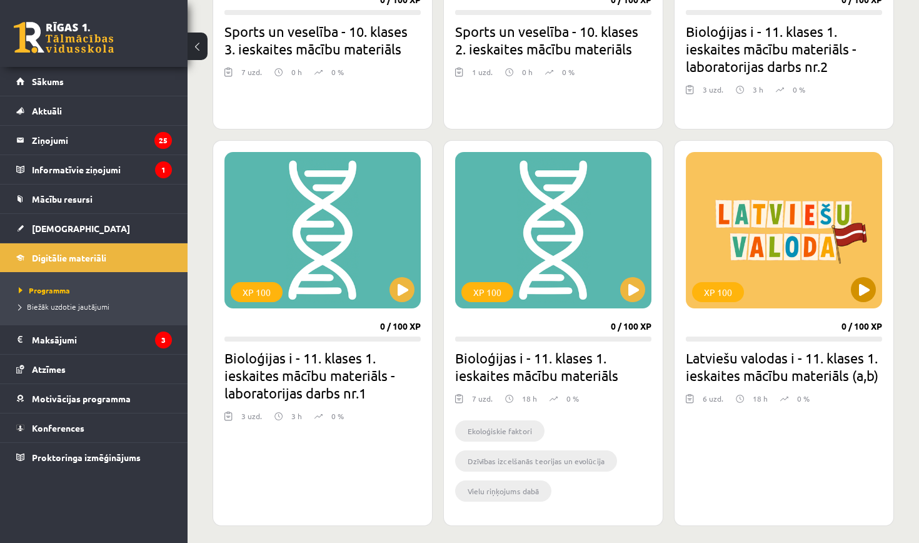
click at [858, 296] on button at bounding box center [863, 289] width 25 height 25
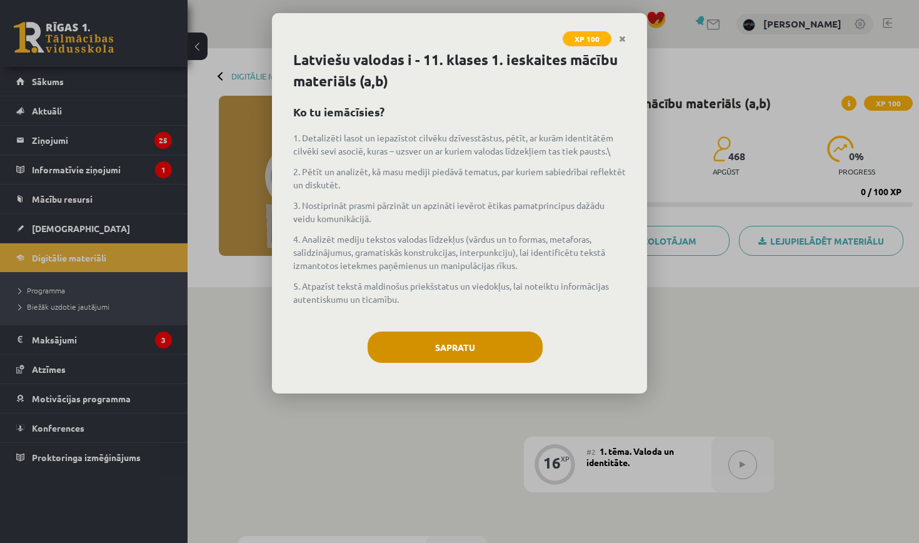
click at [537, 345] on button "Sapratu" at bounding box center [455, 347] width 175 height 31
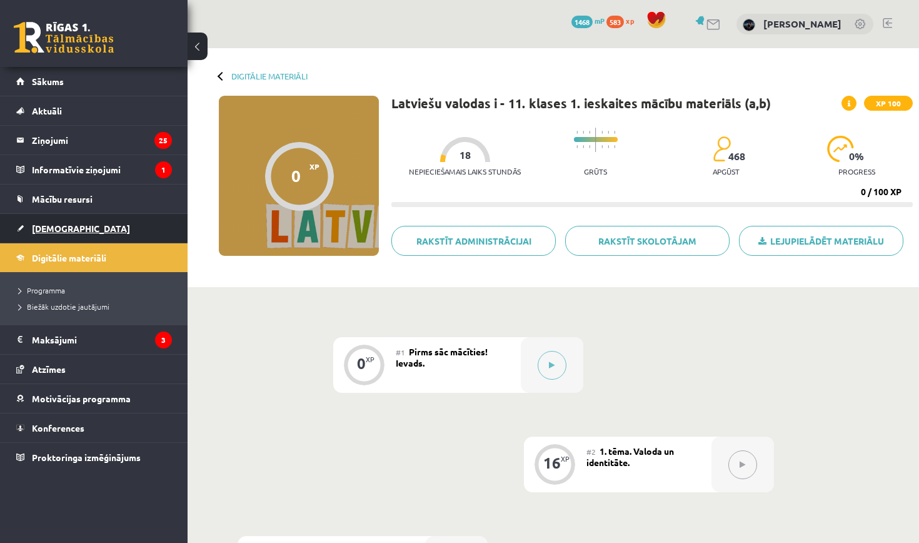
click at [64, 233] on link "[DEMOGRAPHIC_DATA]" at bounding box center [94, 228] width 156 height 29
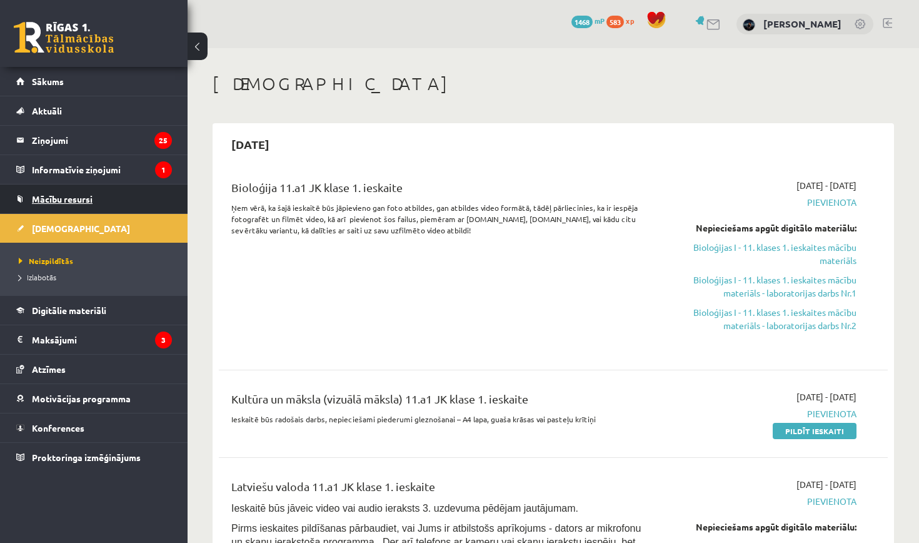
click at [80, 202] on span "Mācību resursi" at bounding box center [62, 198] width 61 height 11
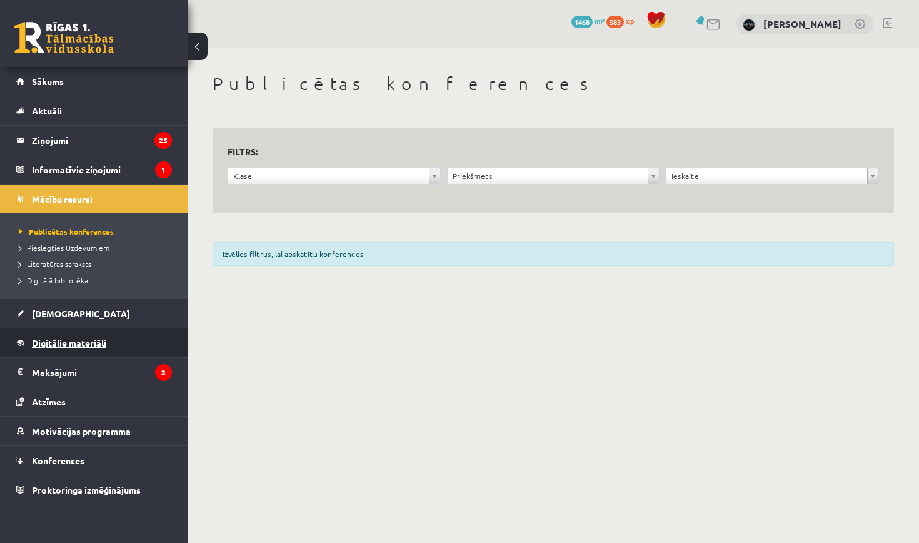
click at [88, 346] on span "Digitālie materiāli" at bounding box center [69, 342] width 74 height 11
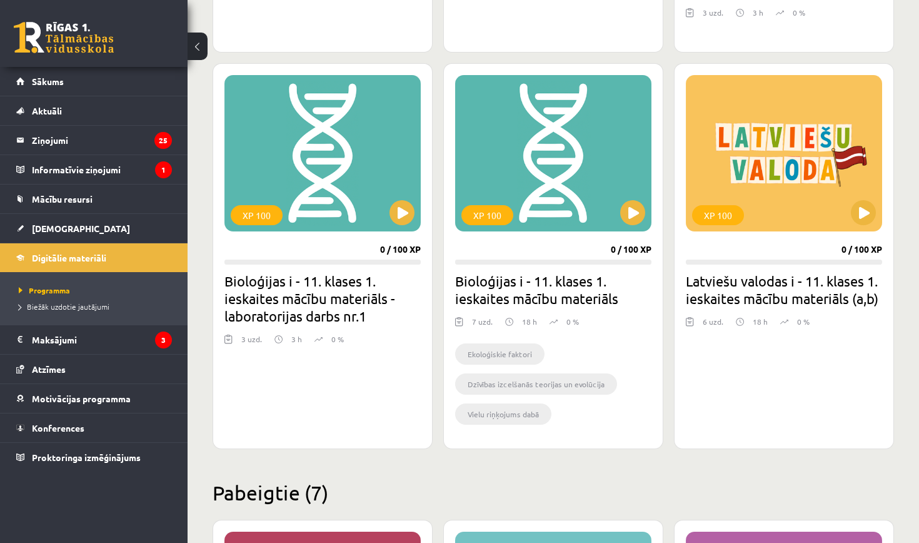
scroll to position [1412, 0]
click at [866, 214] on button at bounding box center [863, 213] width 25 height 25
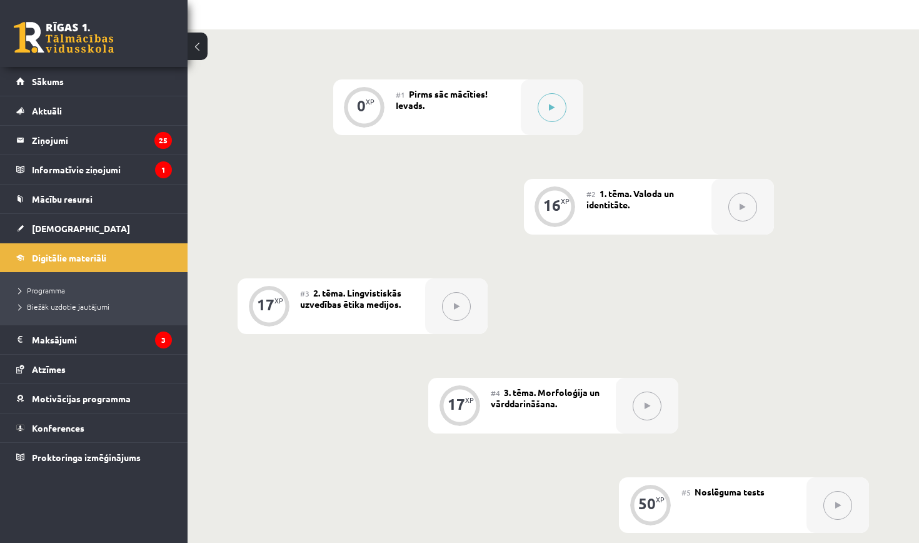
scroll to position [163, 0]
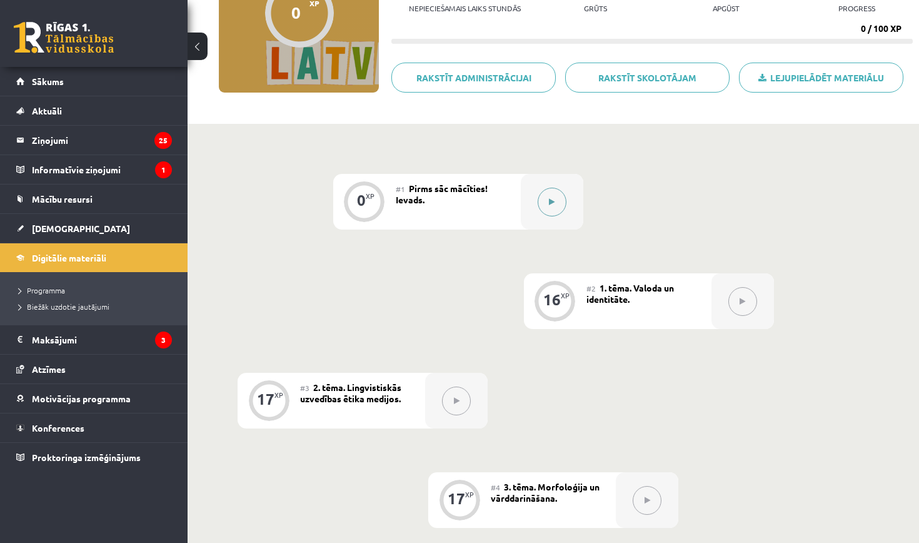
click at [556, 208] on button at bounding box center [552, 202] width 29 height 29
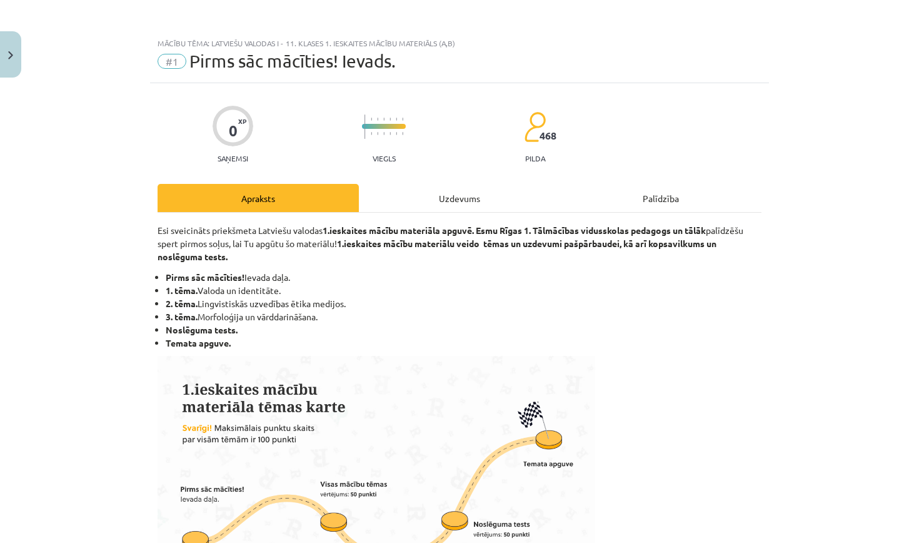
click at [470, 194] on div "Uzdevums" at bounding box center [459, 198] width 201 height 28
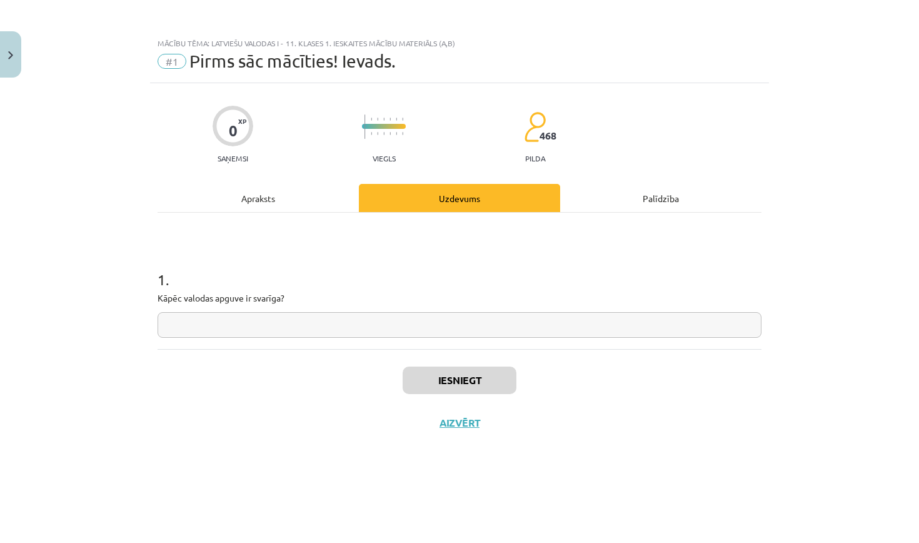
scroll to position [0, 0]
click at [300, 198] on div "Apraksts" at bounding box center [258, 198] width 201 height 28
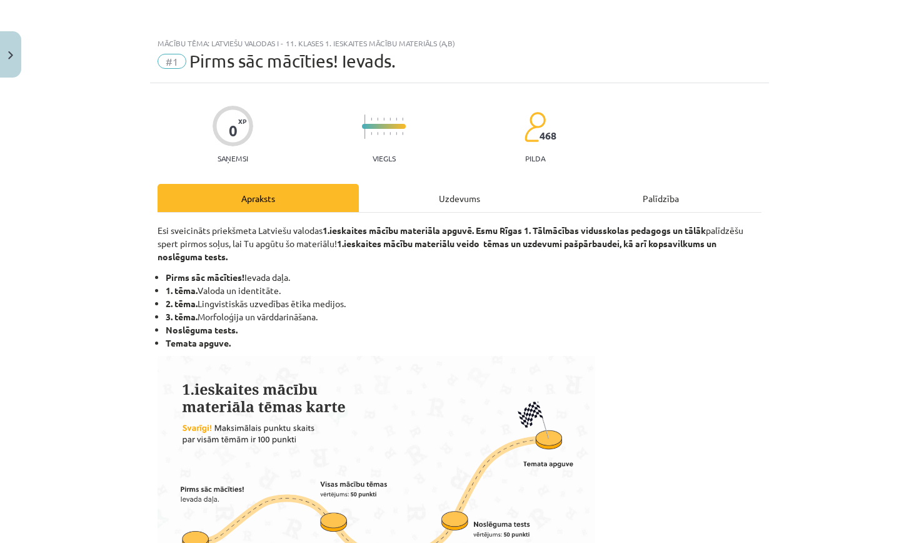
click at [423, 198] on div "Uzdevums" at bounding box center [459, 198] width 201 height 28
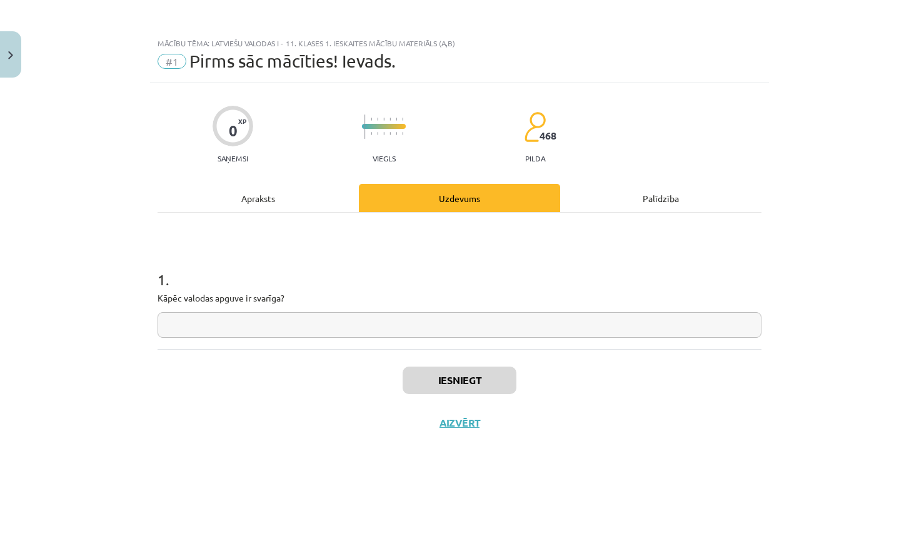
click at [326, 320] on input "text" at bounding box center [460, 325] width 604 height 26
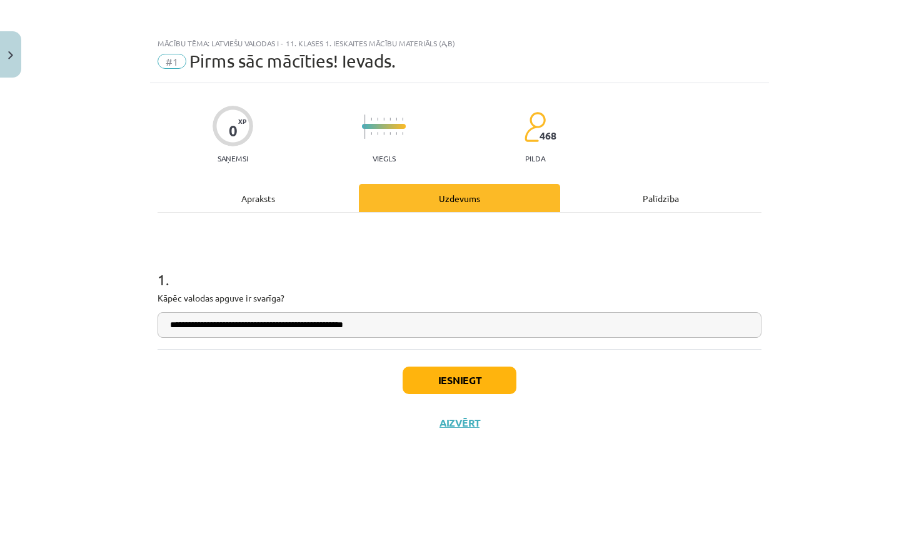
click at [179, 328] on input "**********" at bounding box center [460, 325] width 604 height 26
click at [408, 324] on input "**********" at bounding box center [460, 325] width 604 height 26
click at [183, 328] on input "**********" at bounding box center [460, 325] width 604 height 26
click at [400, 328] on input "**********" at bounding box center [460, 325] width 604 height 26
type input "**********"
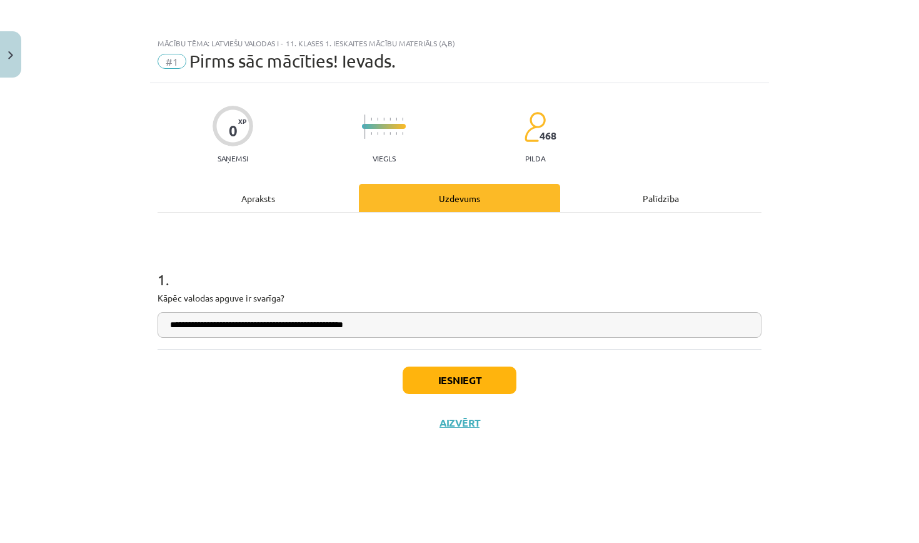
click at [414, 376] on button "Iesniegt" at bounding box center [460, 381] width 114 height 28
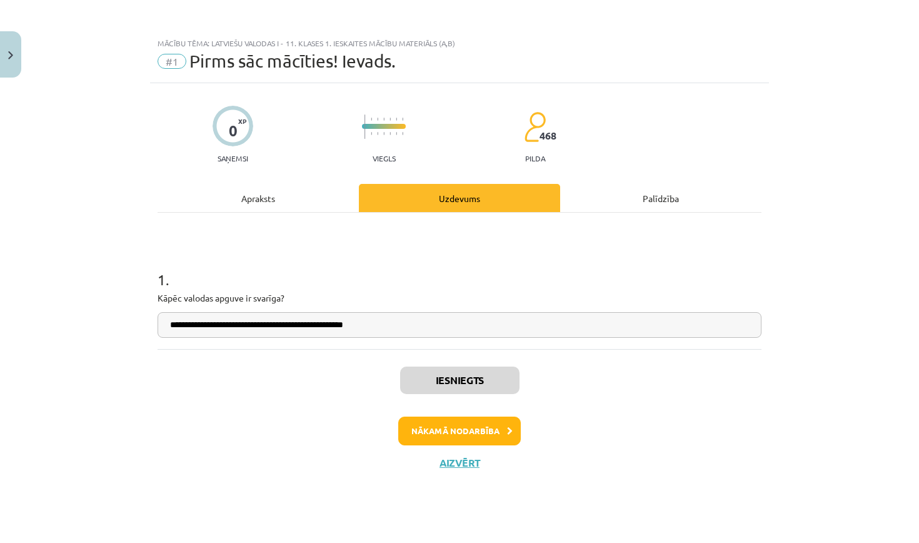
click at [502, 428] on button "Nākamā nodarbība" at bounding box center [459, 431] width 123 height 29
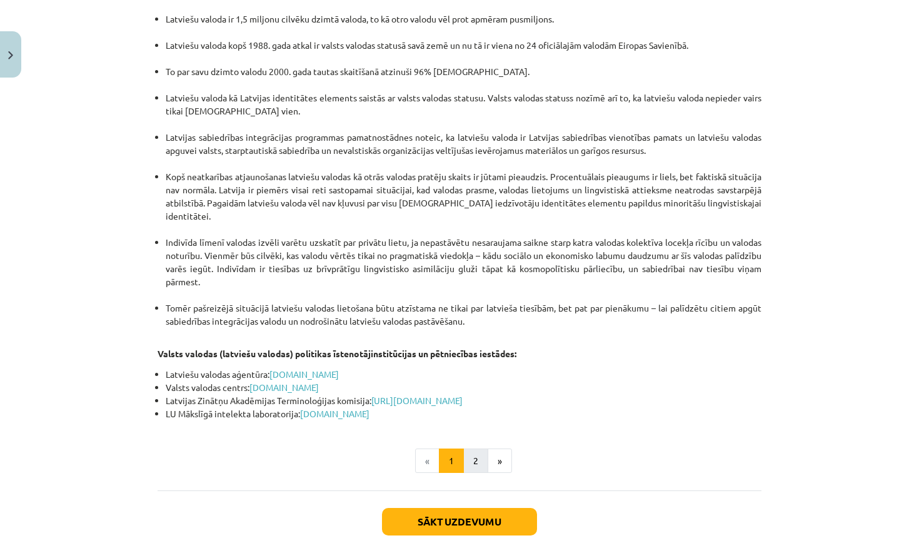
click at [482, 448] on button "2" at bounding box center [475, 460] width 25 height 25
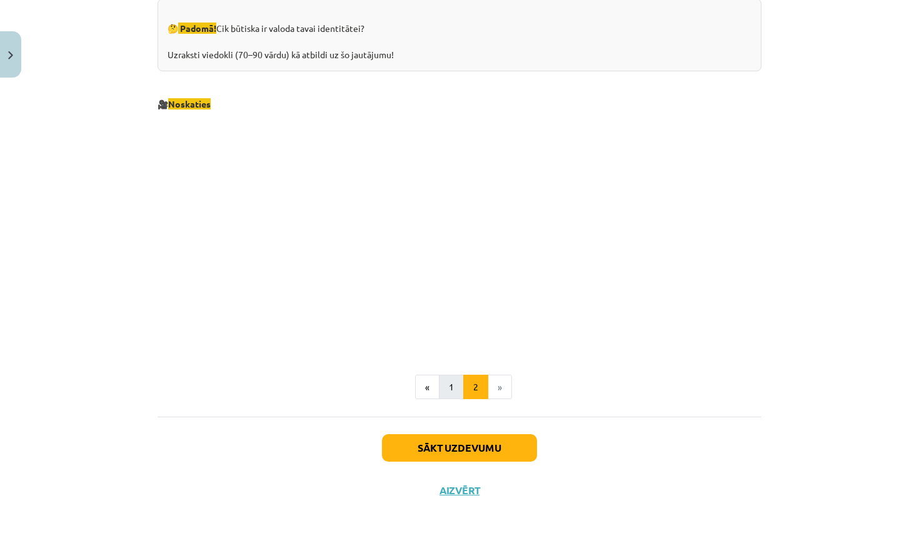
click at [453, 379] on button "1" at bounding box center [451, 387] width 25 height 25
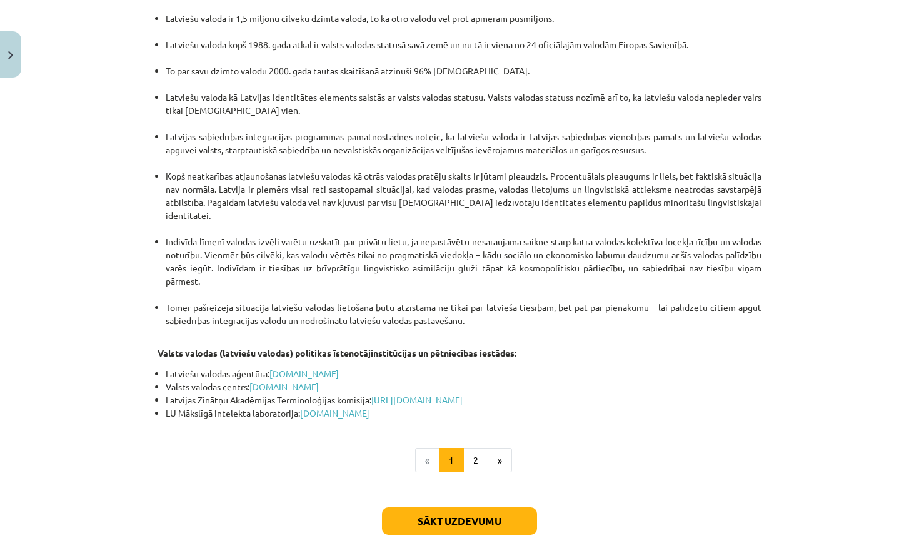
scroll to position [2544, 0]
click at [475, 448] on button "2" at bounding box center [475, 460] width 25 height 25
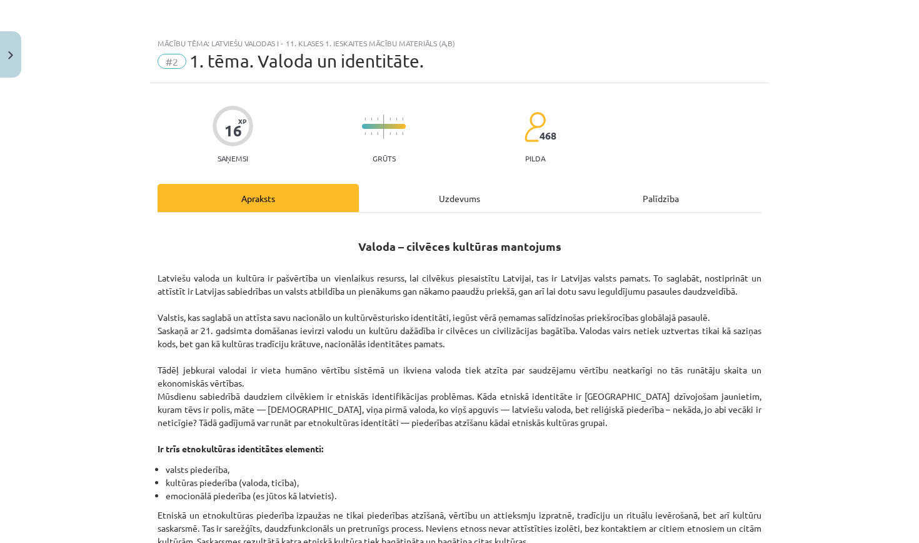
scroll to position [0, 0]
click at [434, 196] on div "Uzdevums" at bounding box center [459, 198] width 201 height 28
